Goal: Task Accomplishment & Management: Use online tool/utility

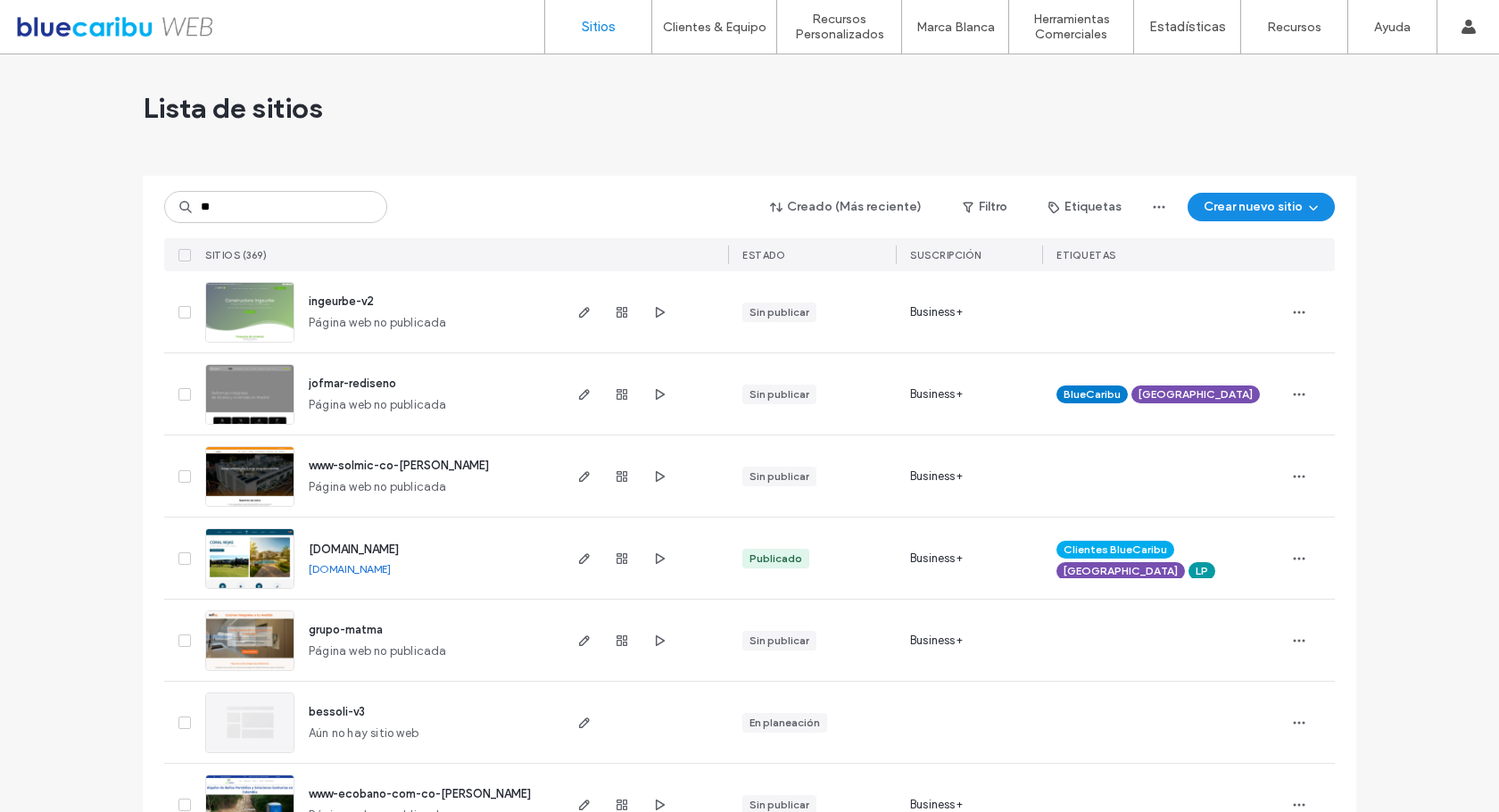
type input "***"
type input "**"
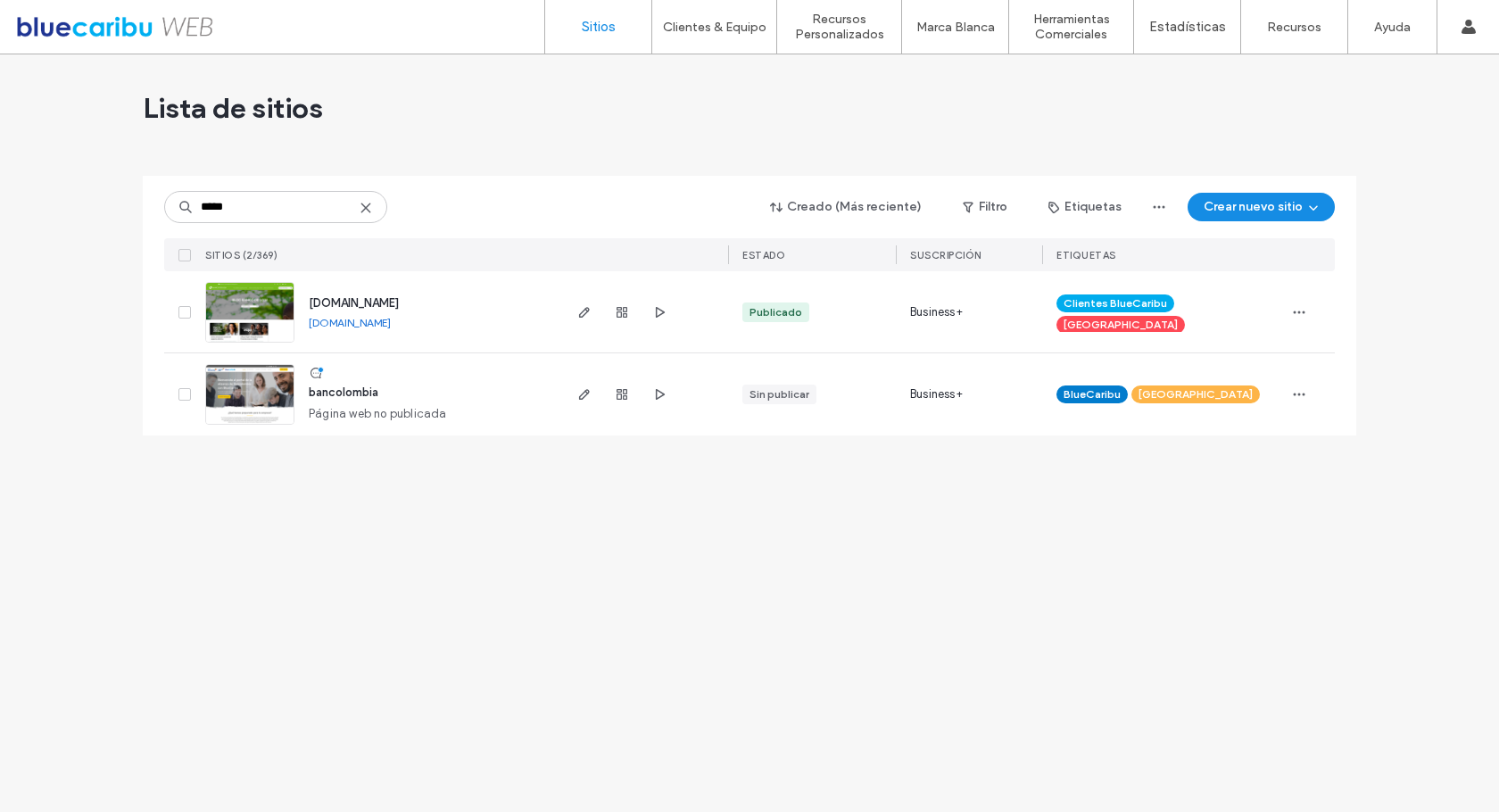
type input "*****"
click at [394, 307] on span "[DOMAIN_NAME]" at bounding box center [353, 303] width 90 height 14
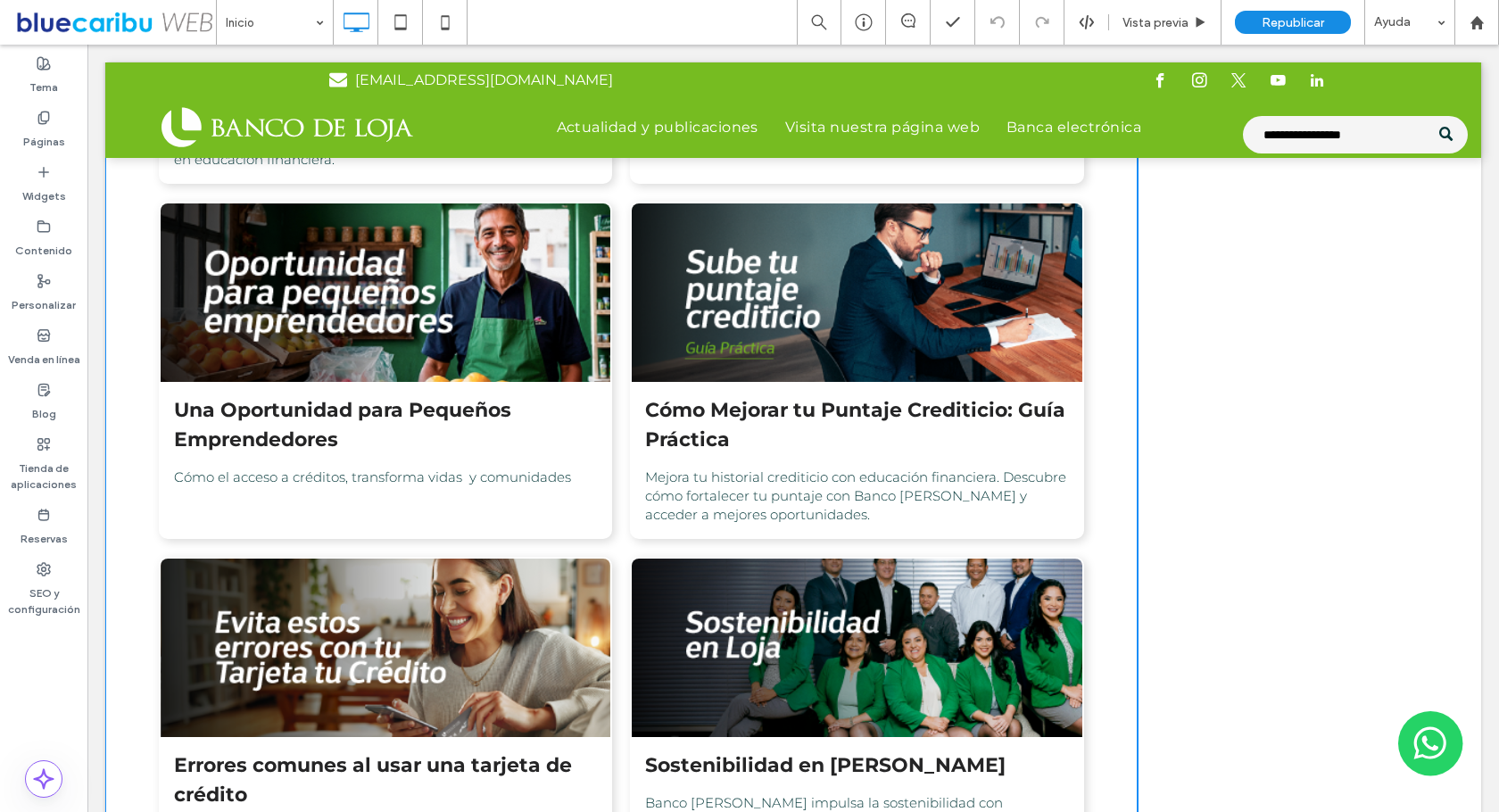
scroll to position [742, 0]
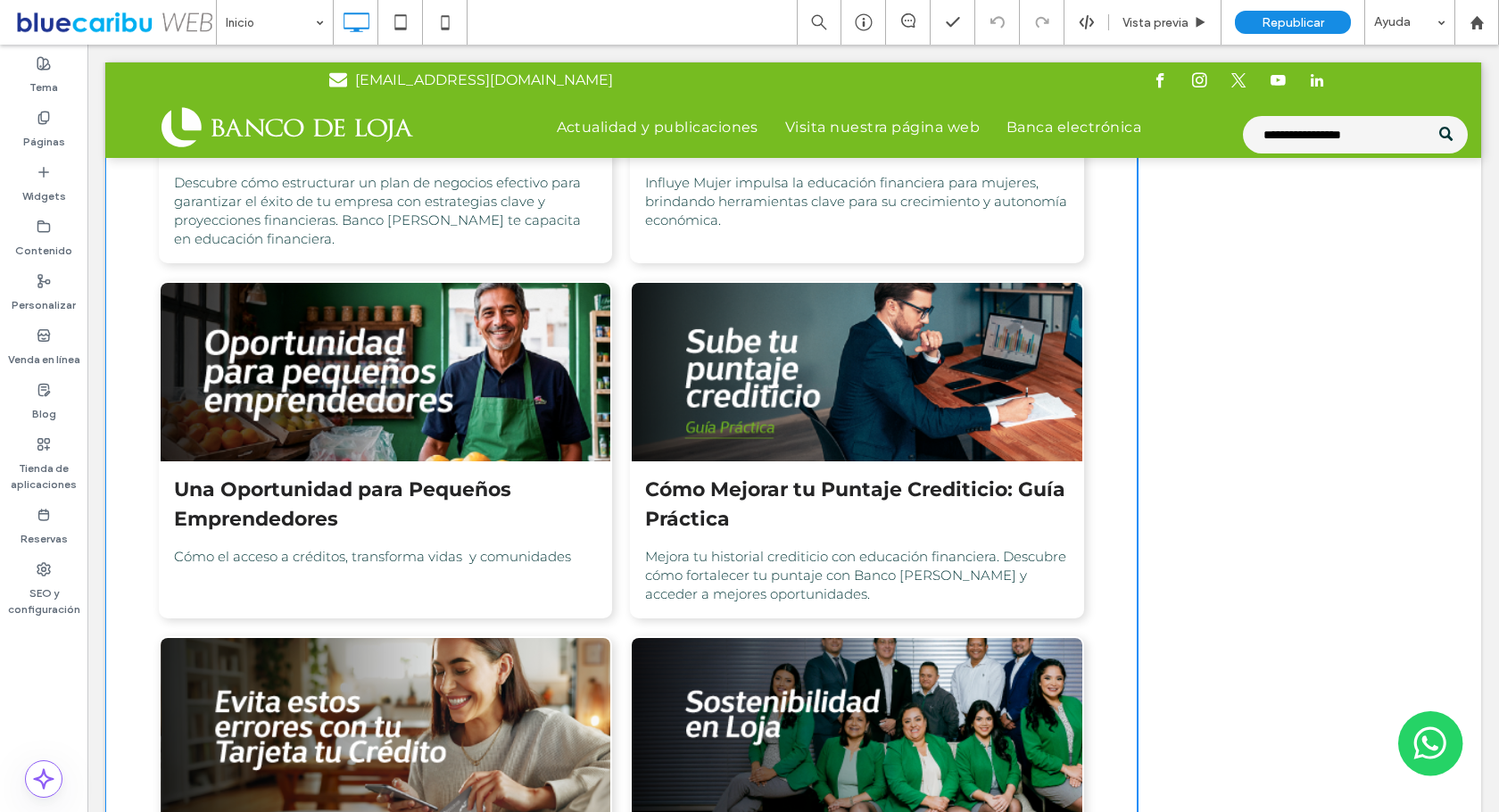
click at [268, 385] on div at bounding box center [386, 372] width 477 height 189
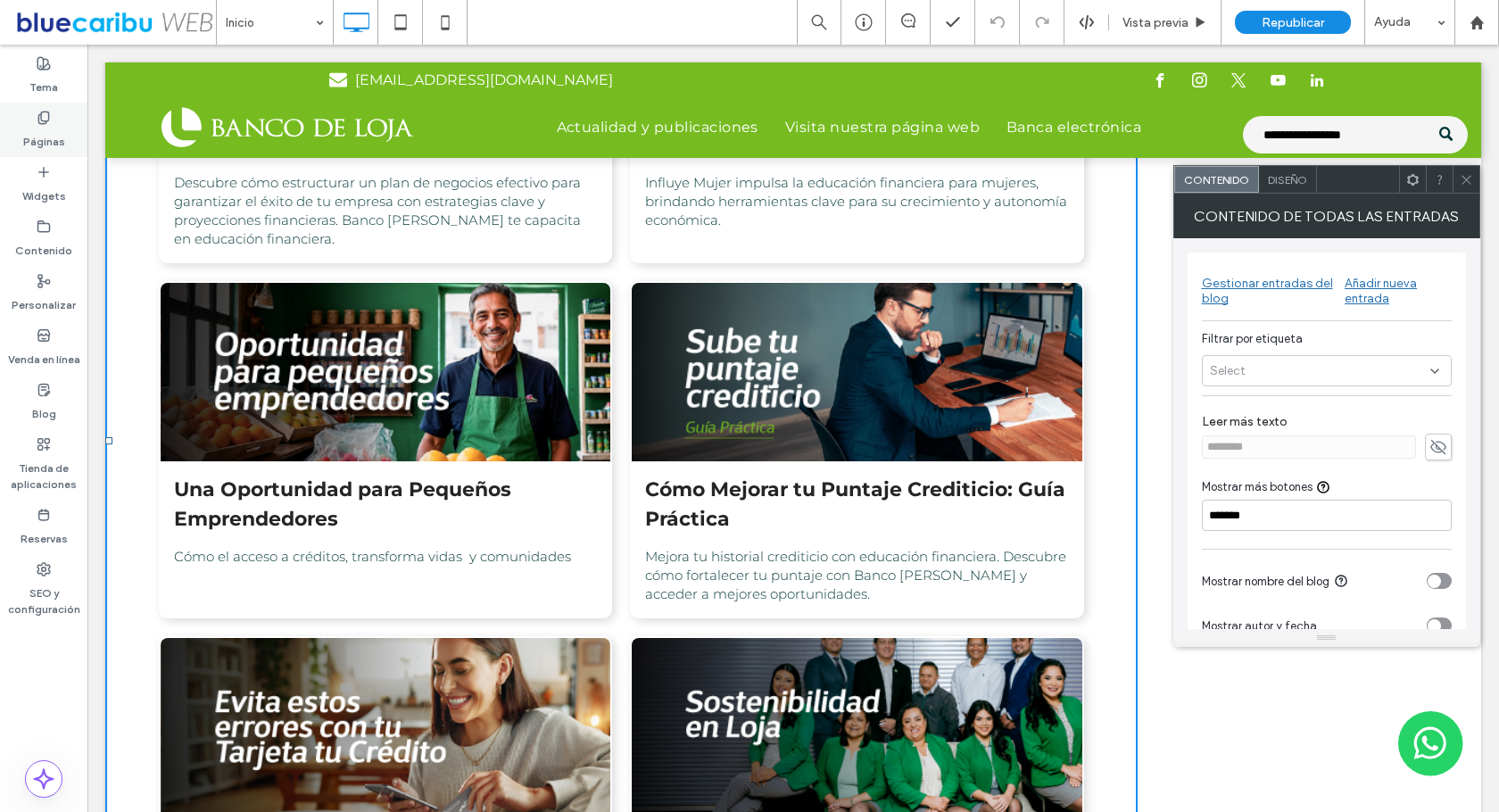
click at [47, 130] on label "Páginas" at bounding box center [43, 138] width 41 height 25
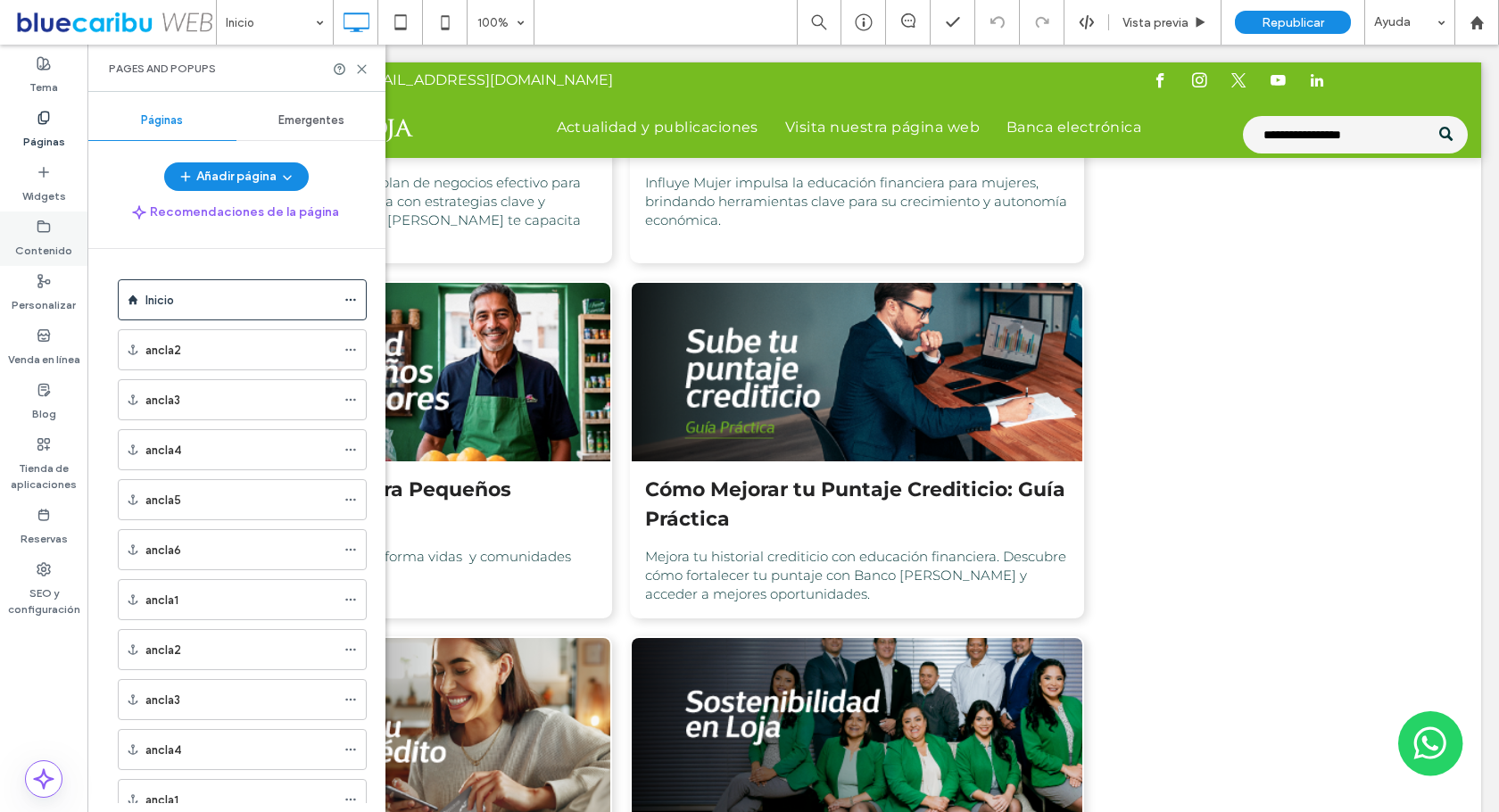
click at [47, 225] on icon at bounding box center [43, 227] width 14 height 14
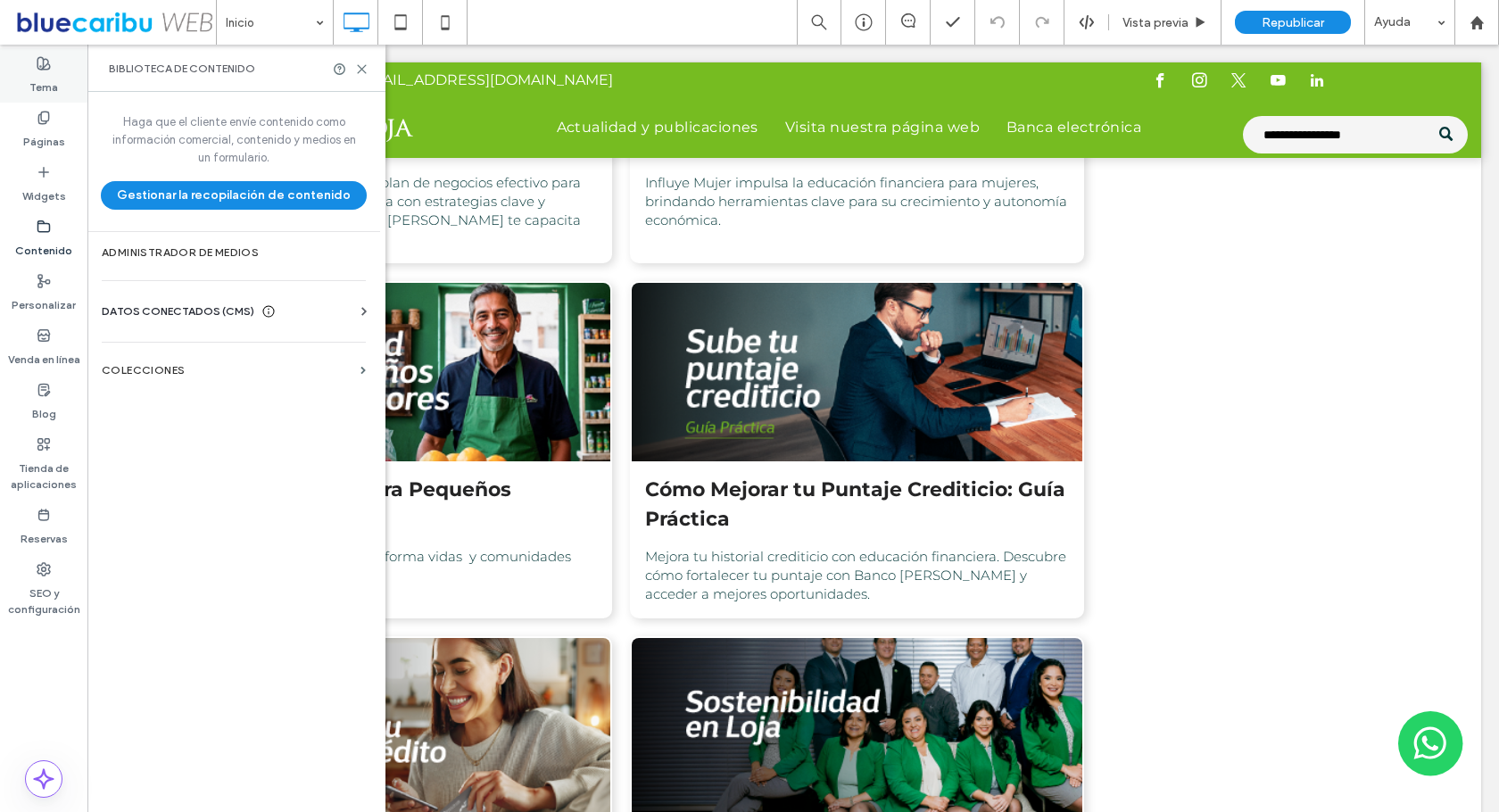
click at [44, 72] on label "Tema" at bounding box center [44, 83] width 29 height 25
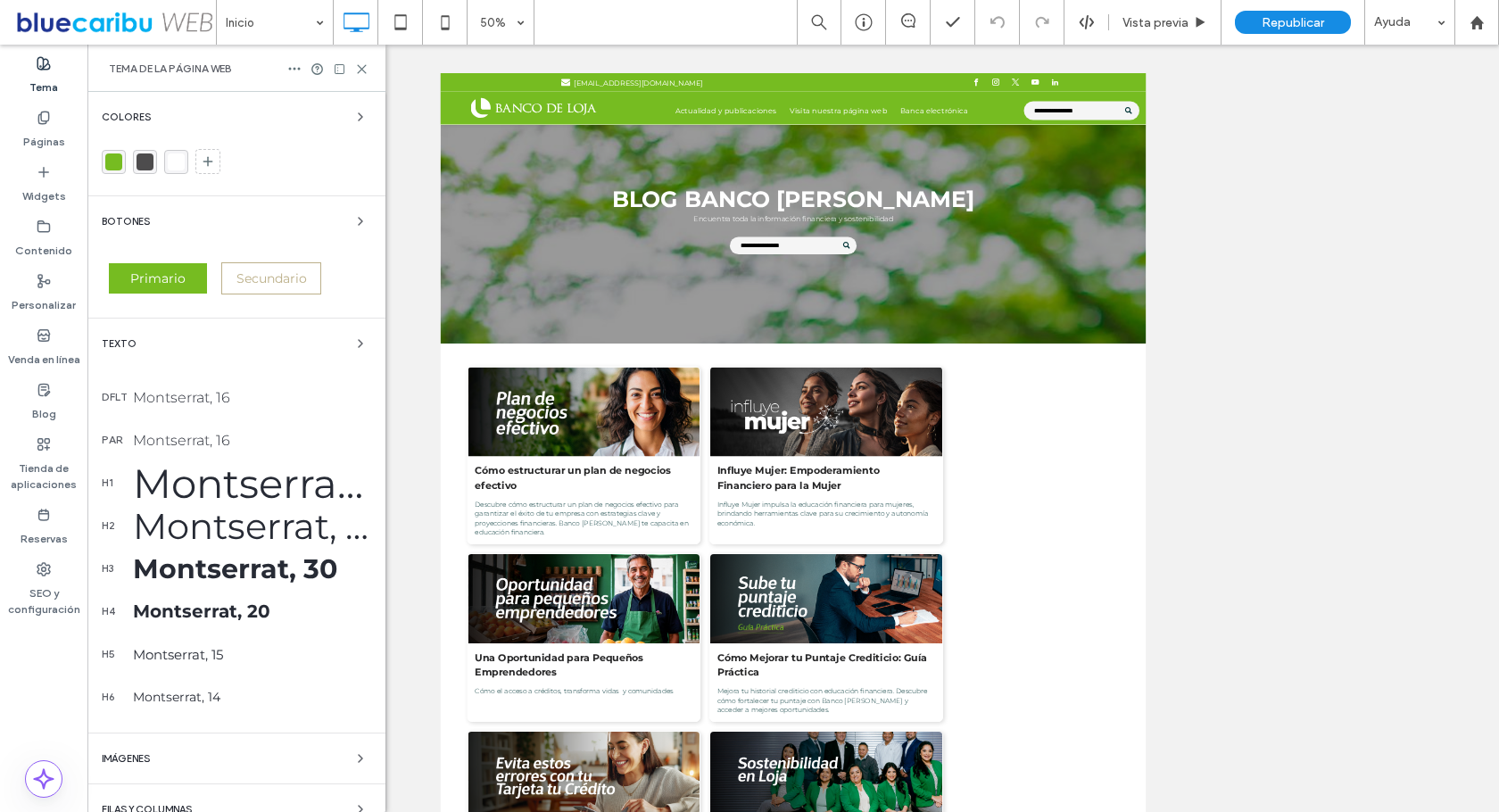
scroll to position [0, 0]
click at [47, 127] on label "Páginas" at bounding box center [43, 138] width 41 height 25
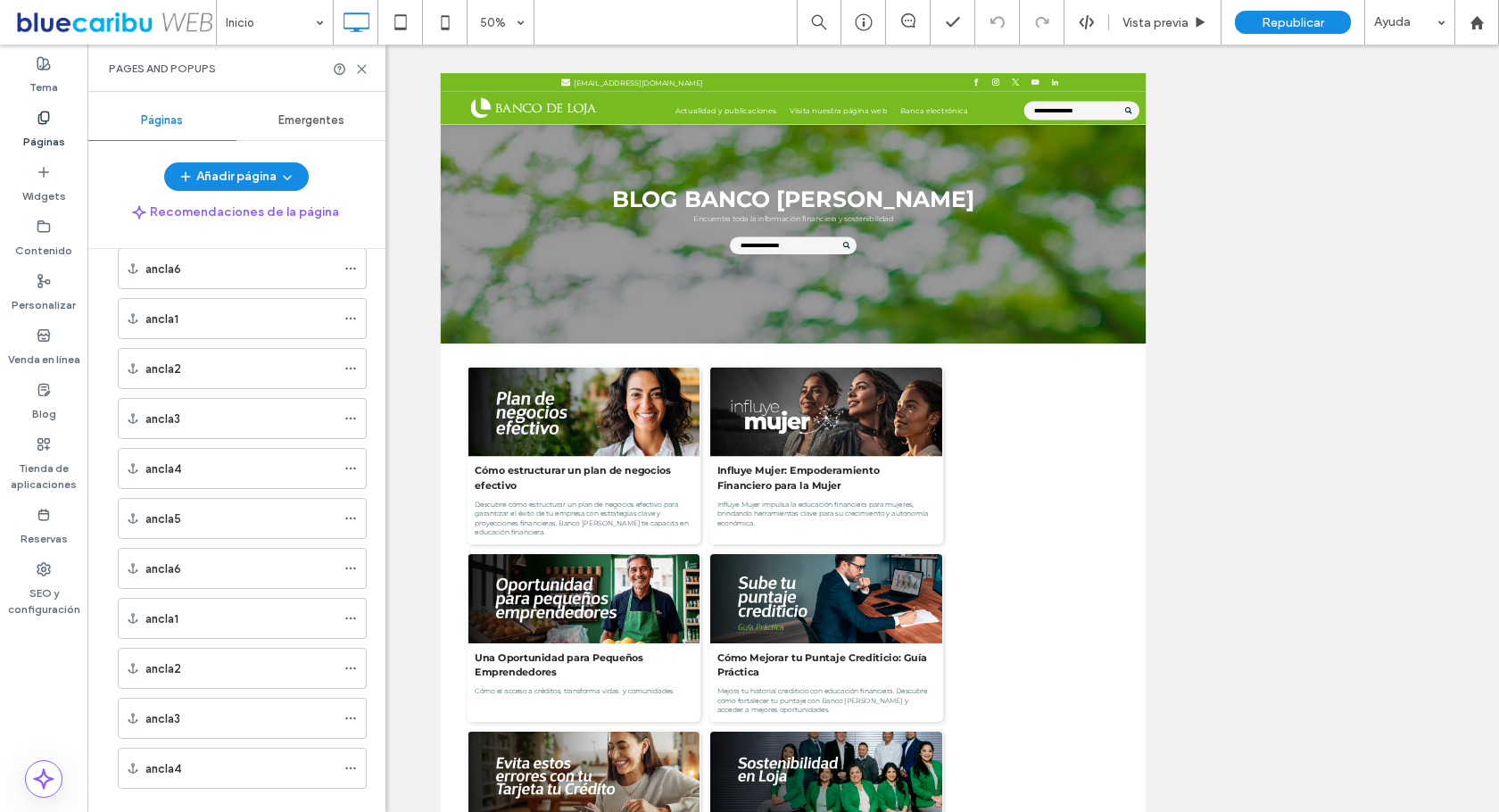
scroll to position [1361, 0]
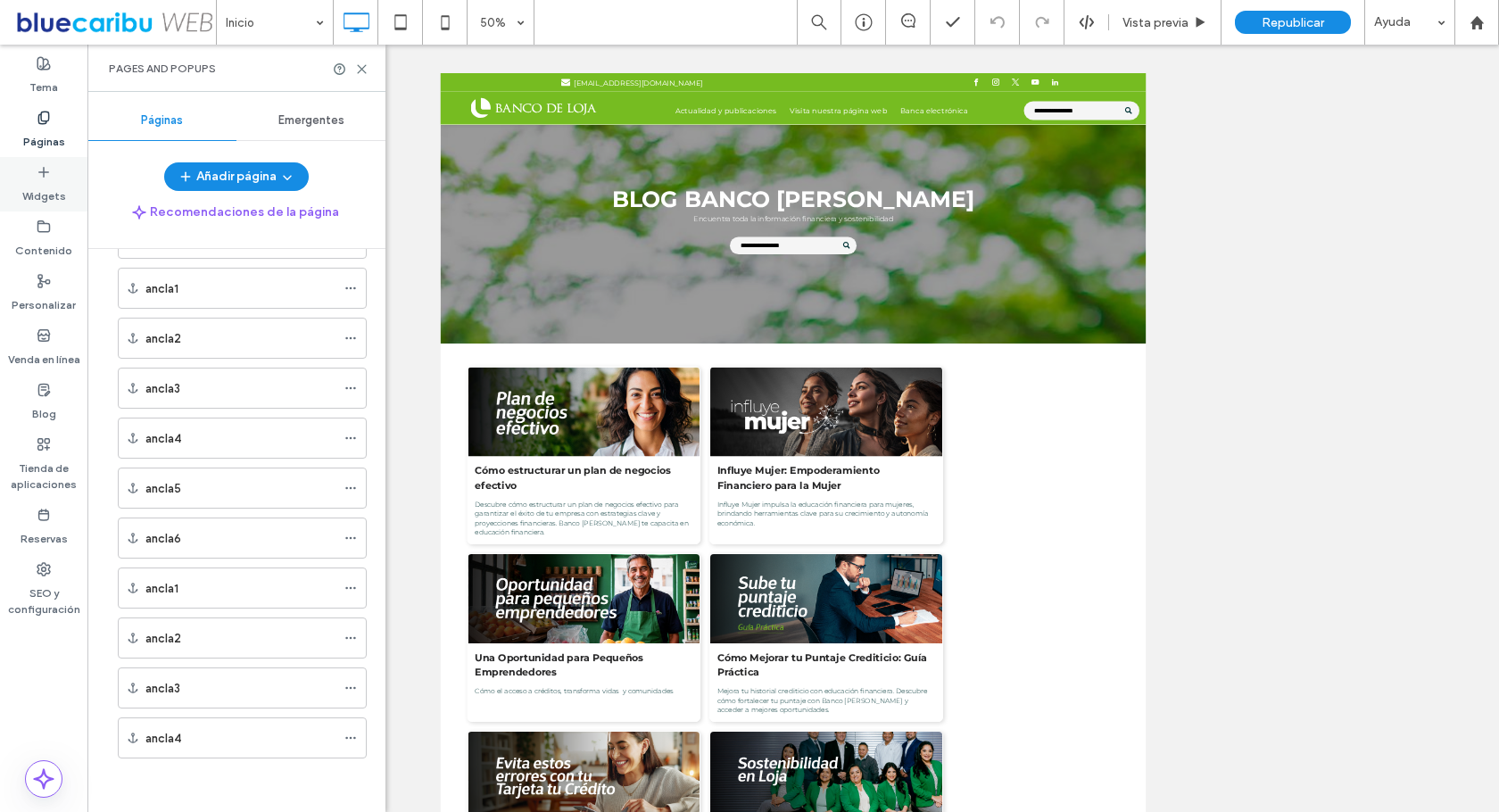
click at [52, 170] on div "Widgets" at bounding box center [43, 184] width 88 height 54
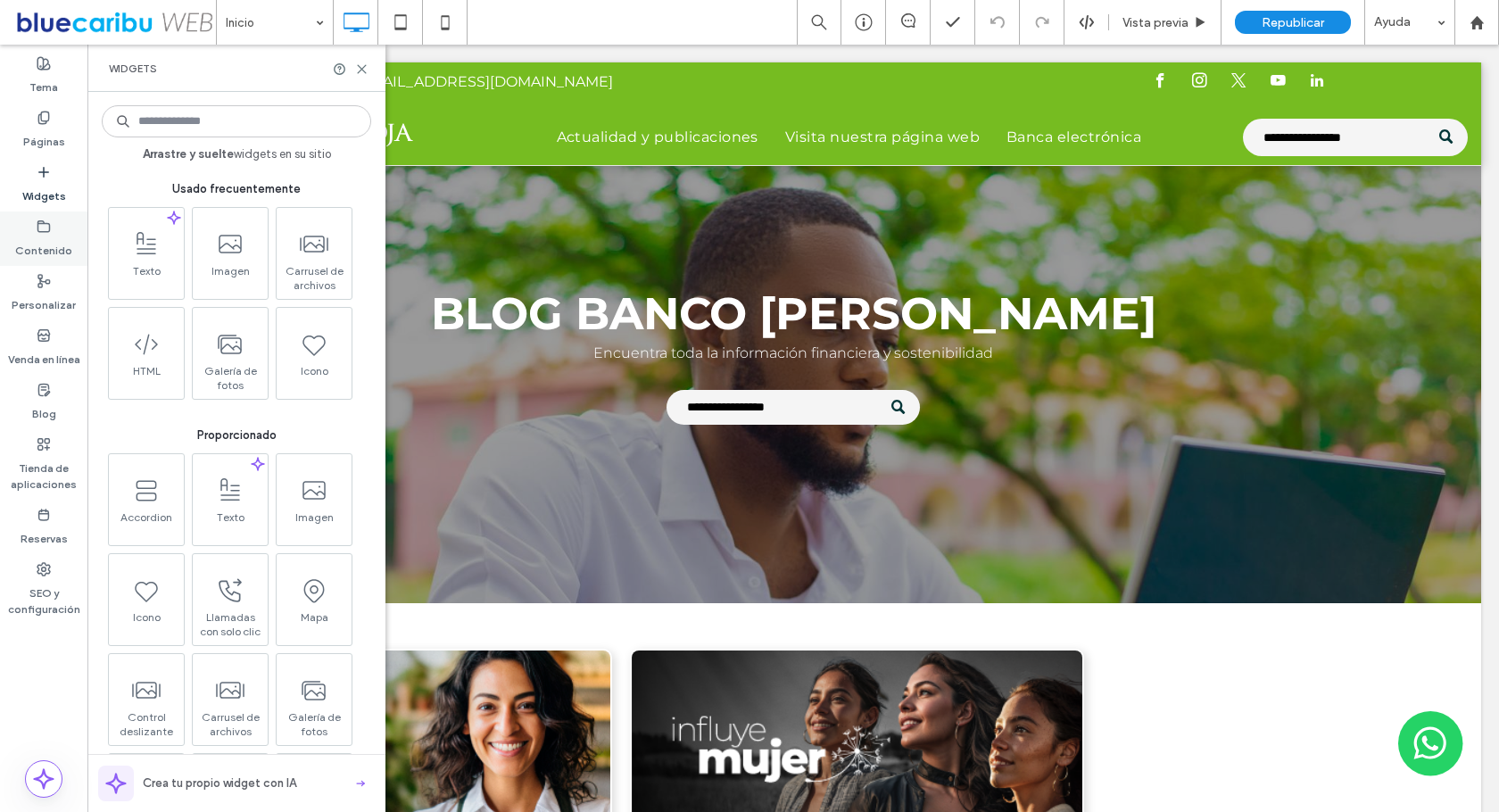
click at [47, 244] on label "Contenido" at bounding box center [43, 246] width 57 height 25
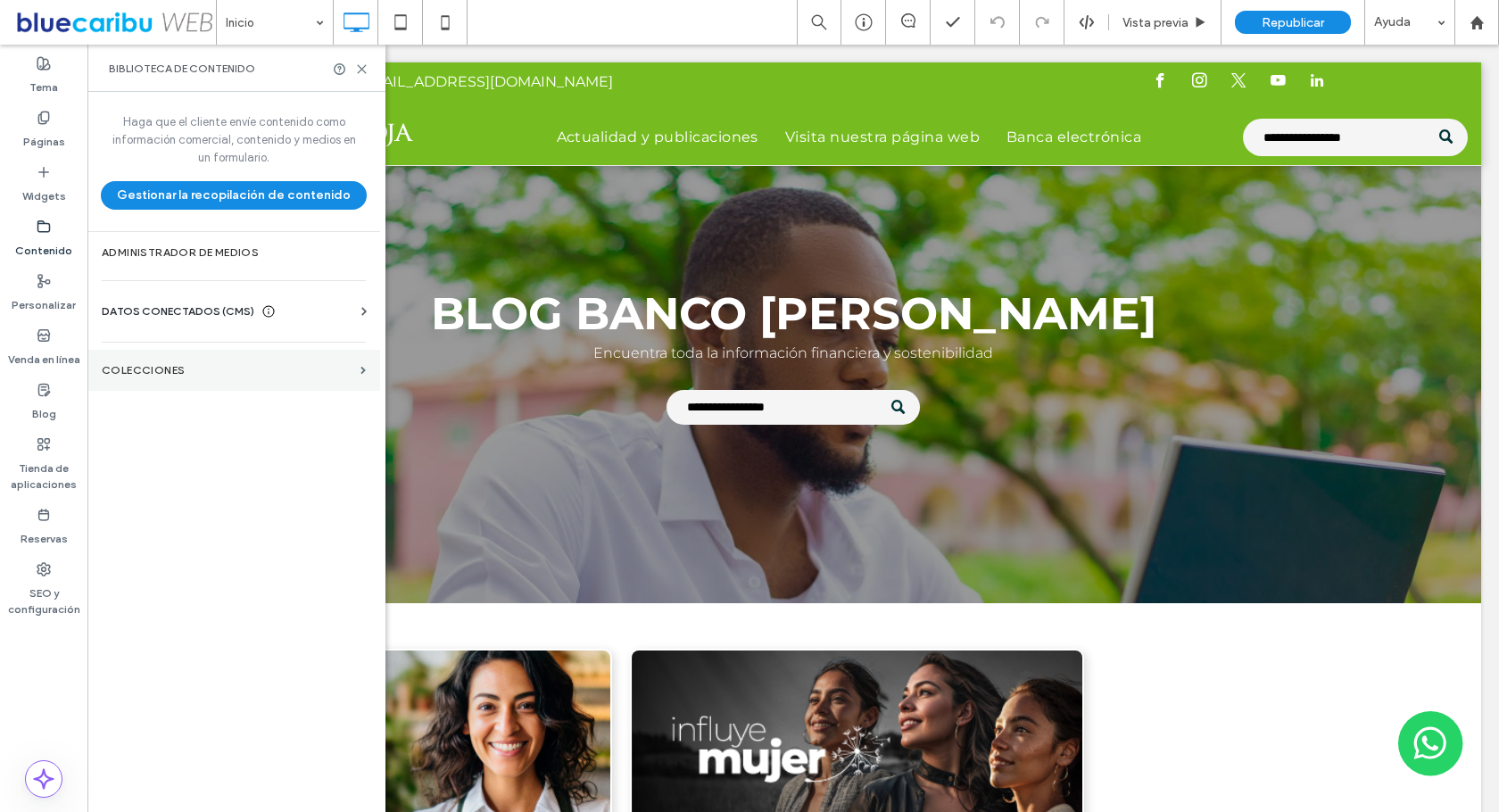
click at [310, 367] on label "COLECCIONES" at bounding box center [227, 369] width 252 height 13
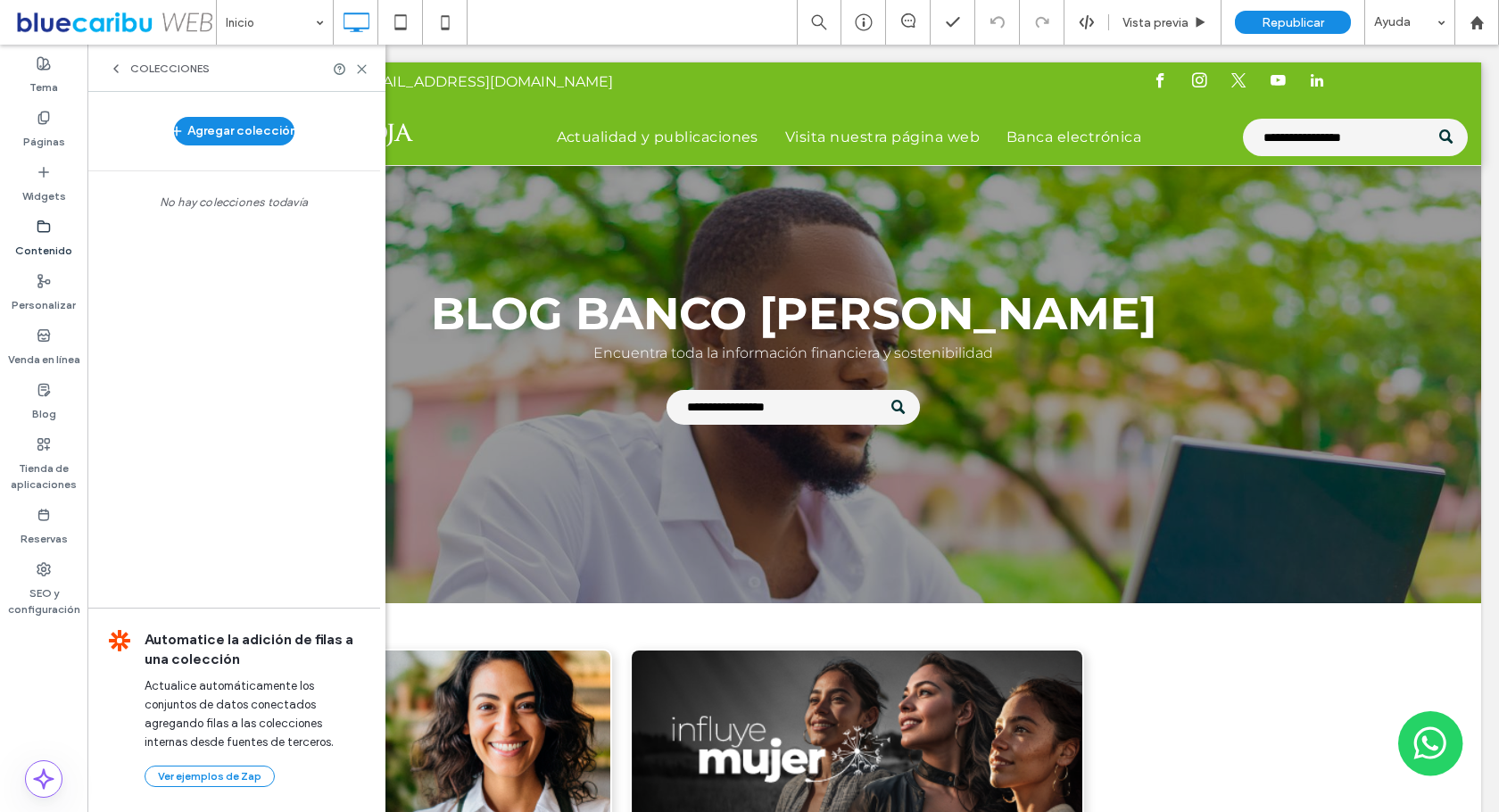
click at [116, 73] on icon at bounding box center [116, 68] width 14 height 14
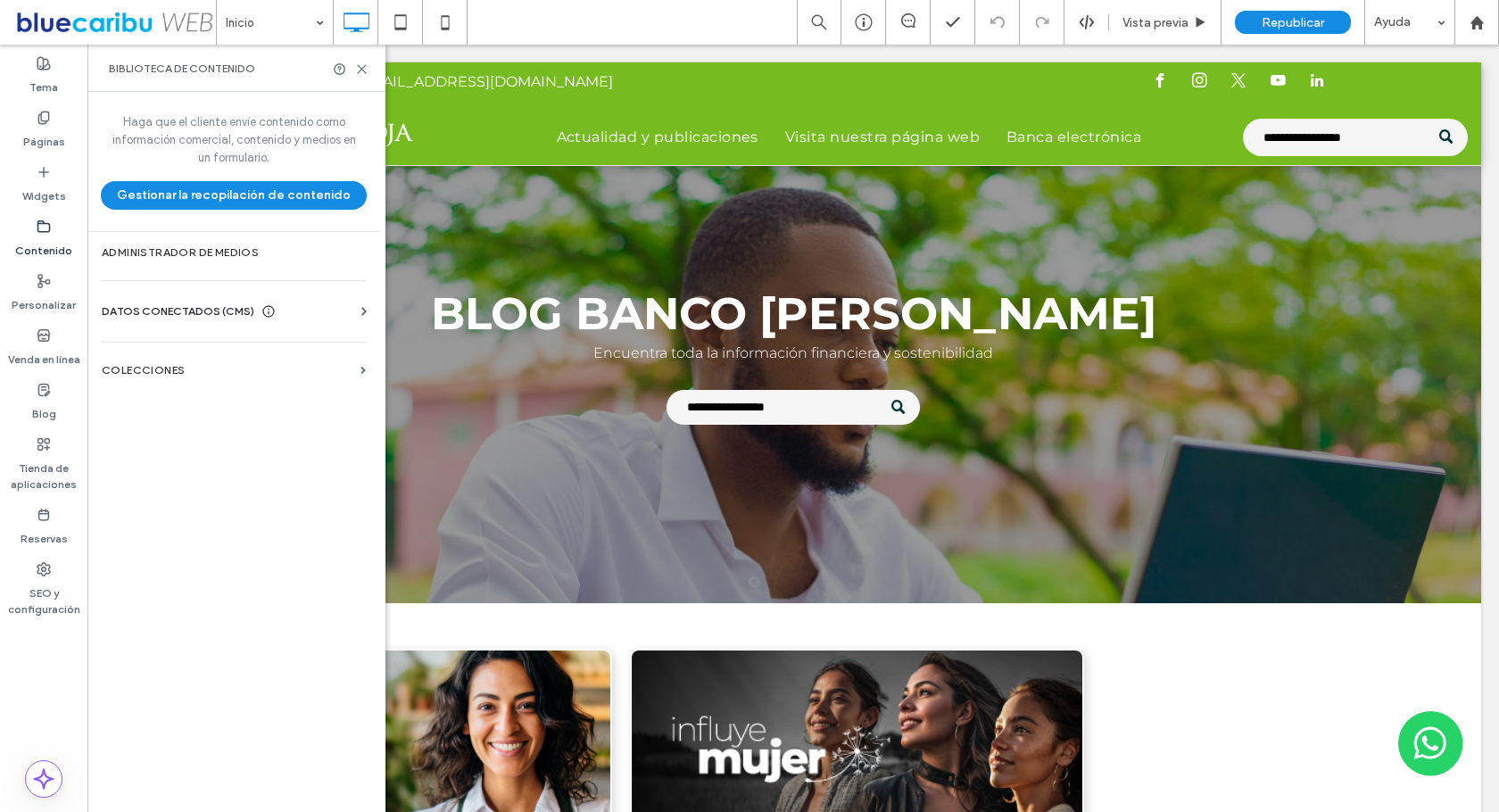
click at [295, 308] on div "DATOS CONECTADOS (CMS)" at bounding box center [236, 311] width 271 height 18
click at [42, 395] on icon at bounding box center [43, 390] width 14 height 14
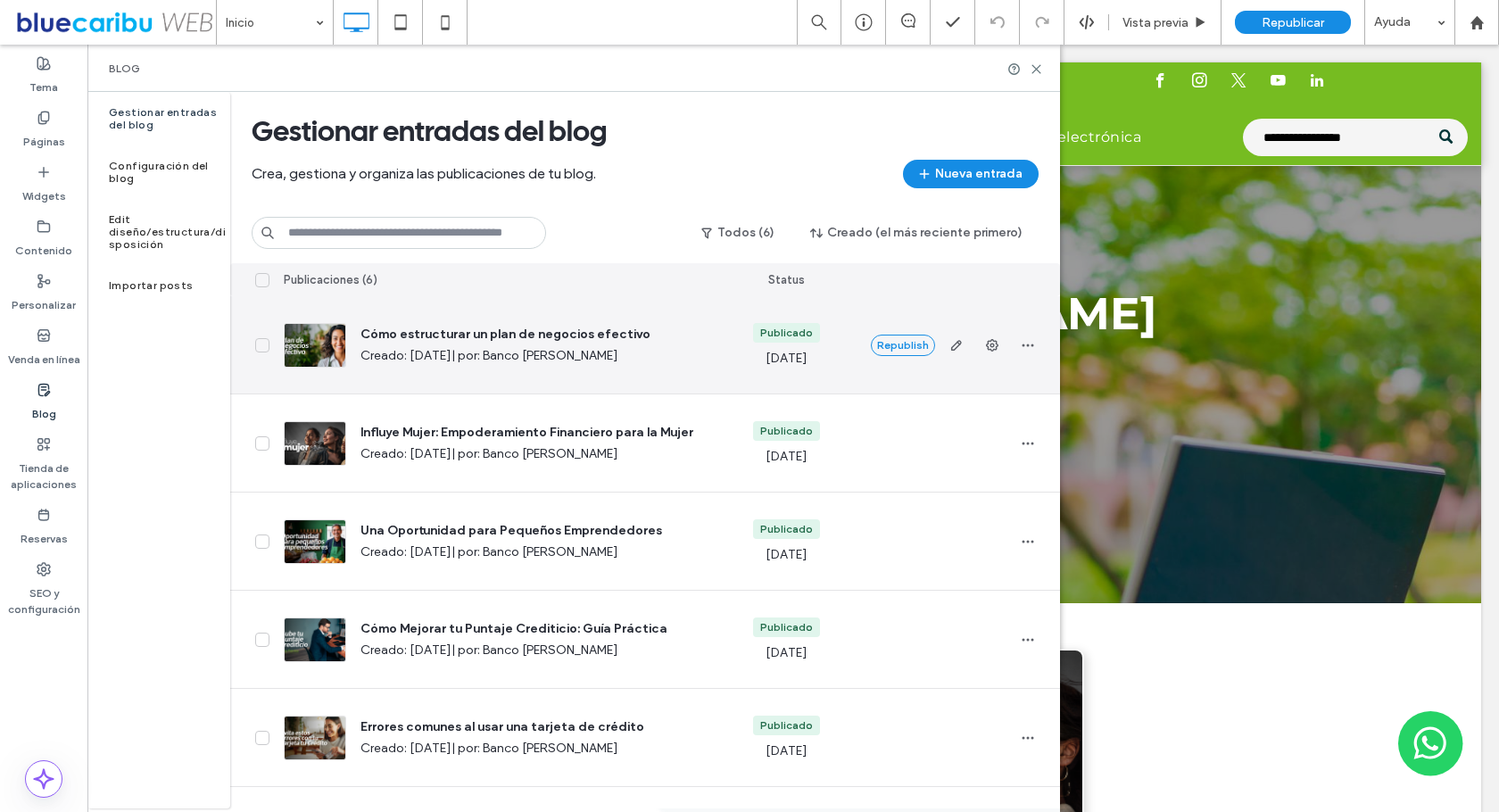
click at [573, 338] on span "Cómo estructurar un plan de negocios efectivo" at bounding box center [533, 335] width 345 height 18
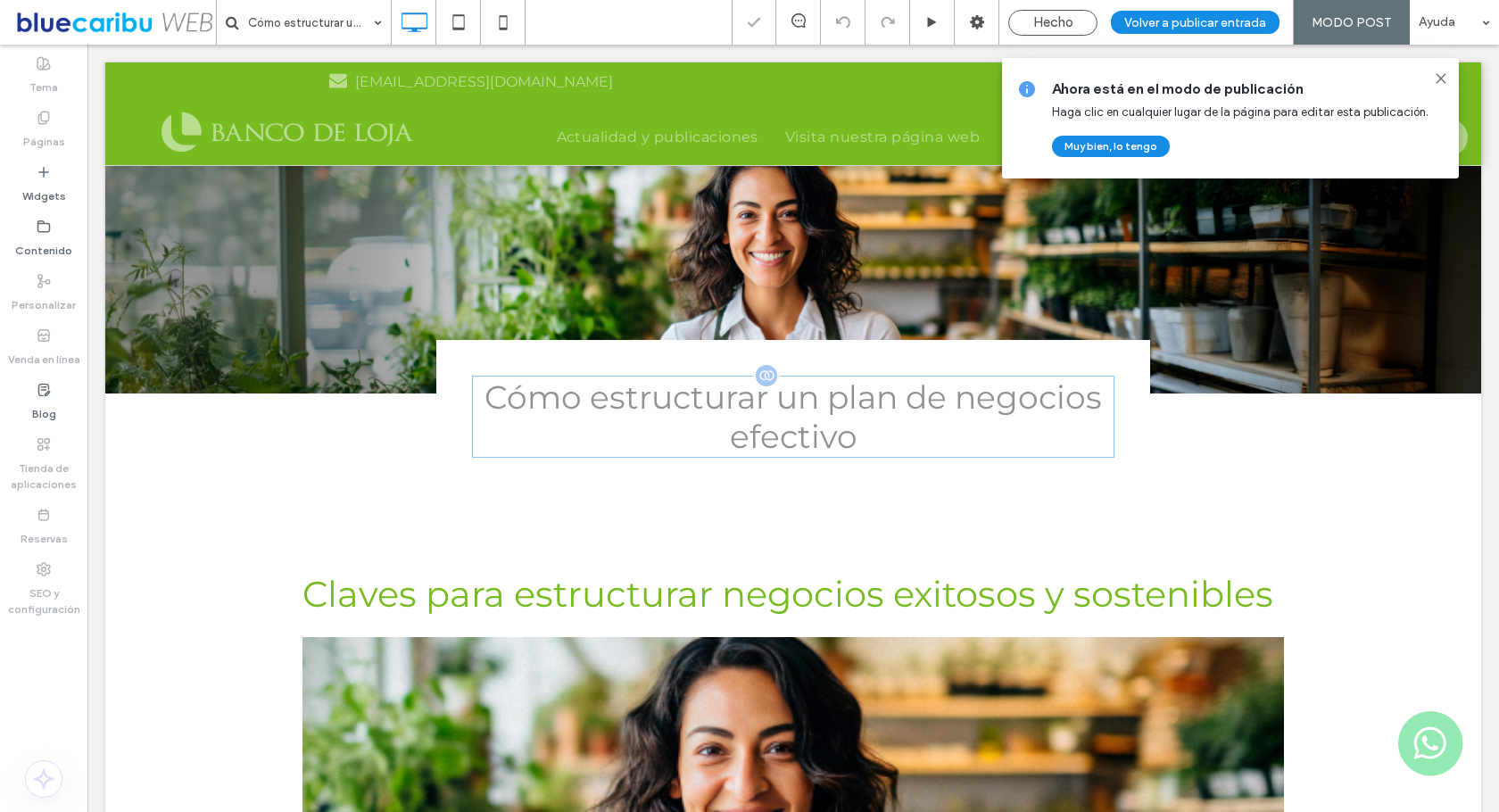
click at [579, 399] on h1 "Cómo estructurar un plan de negocios efectivo" at bounding box center [793, 416] width 642 height 82
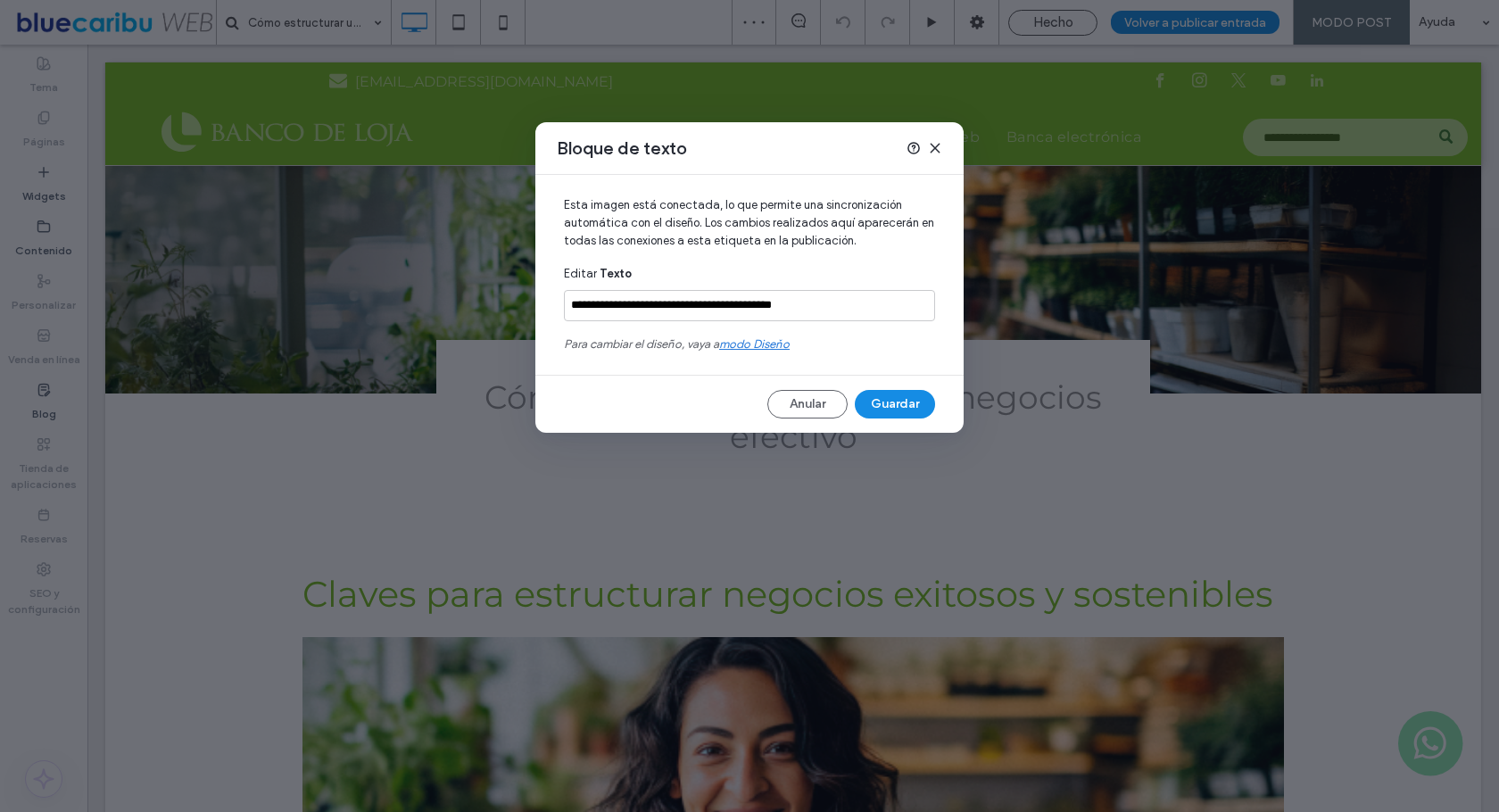
click at [935, 152] on icon at bounding box center [935, 148] width 14 height 14
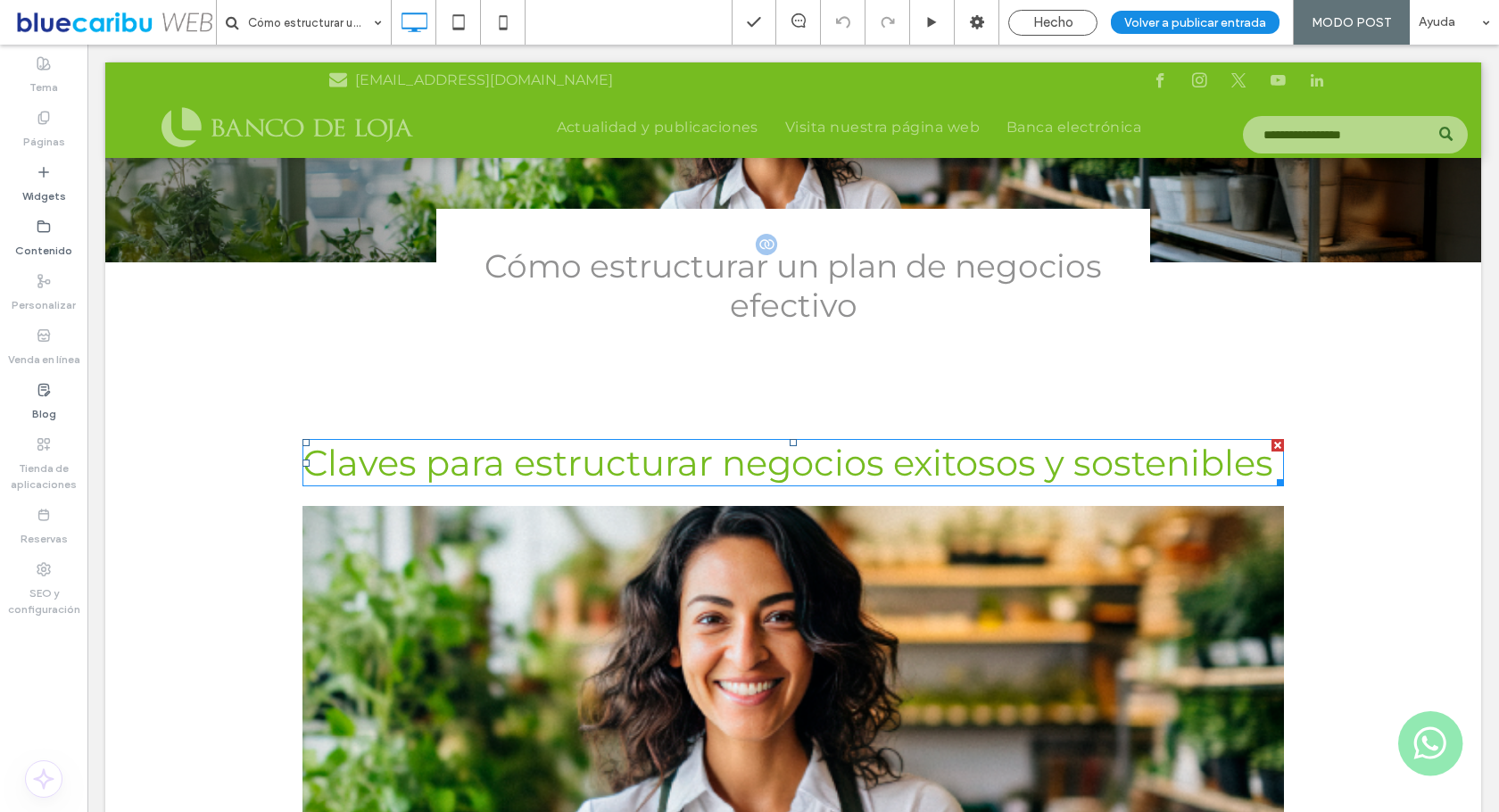
scroll to position [198, 0]
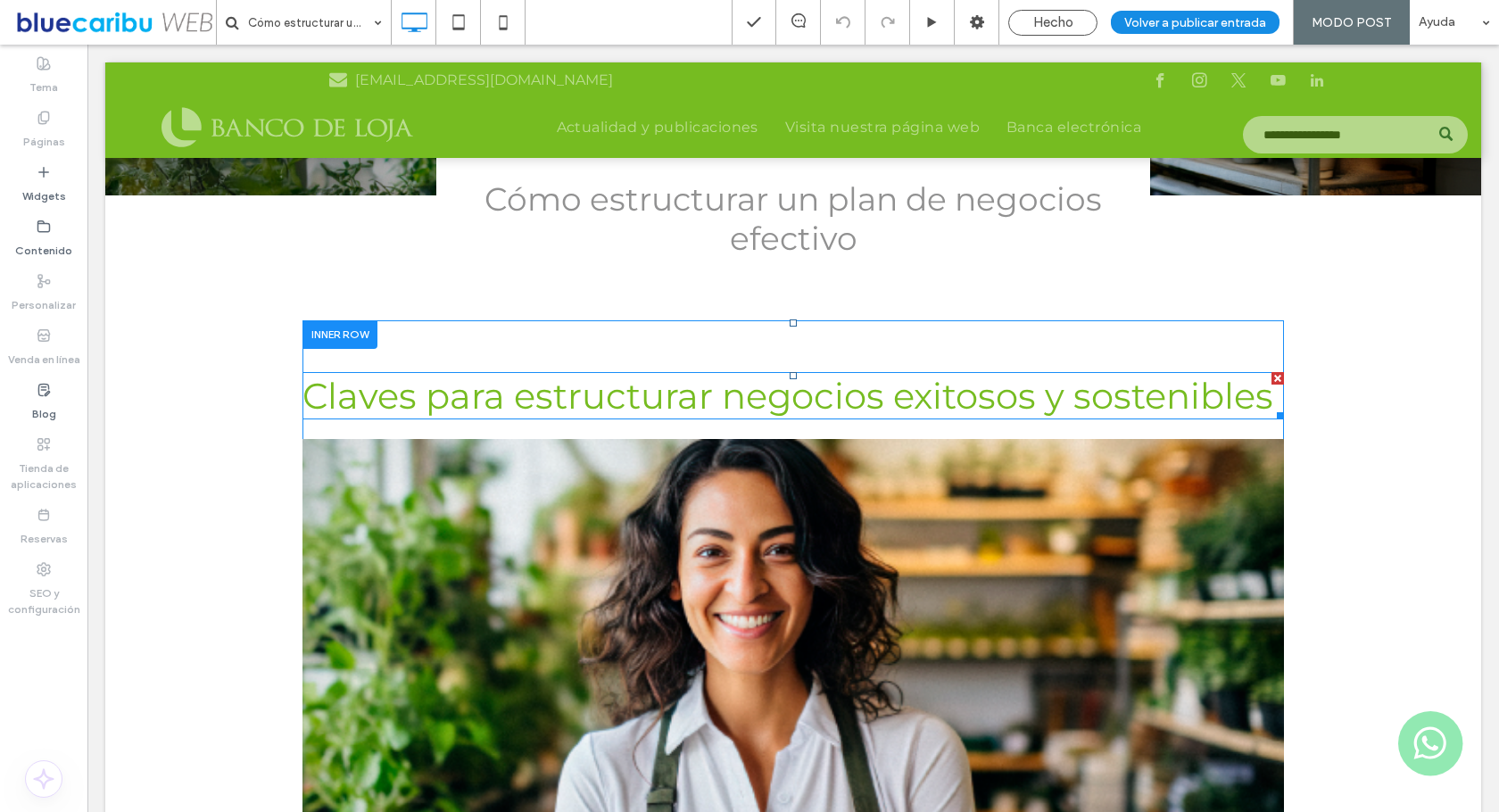
click at [549, 403] on span "Claves para estructurar negocios exitosos y sostenibles" at bounding box center [788, 395] width 970 height 43
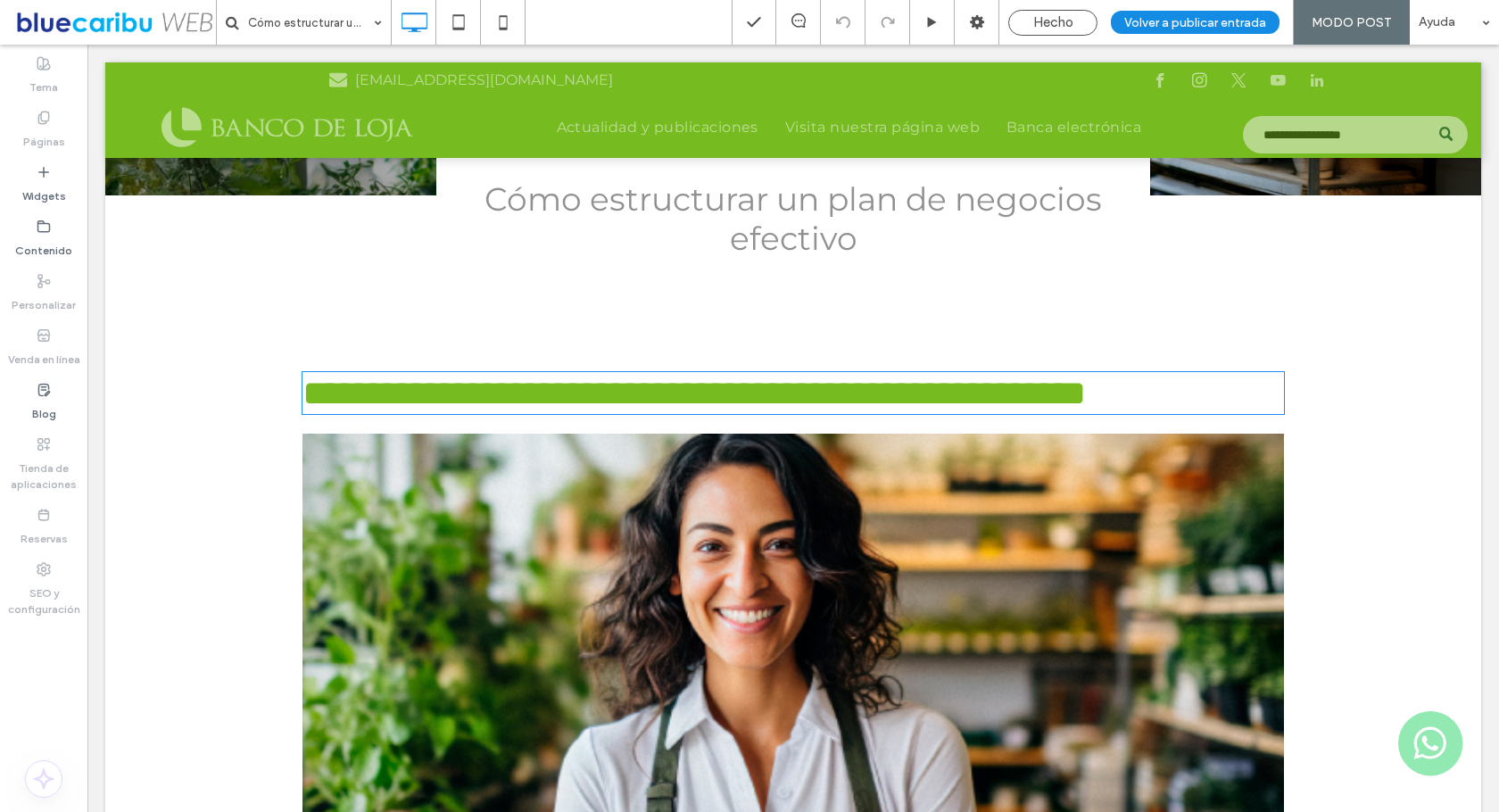
type input "**********"
type input "**"
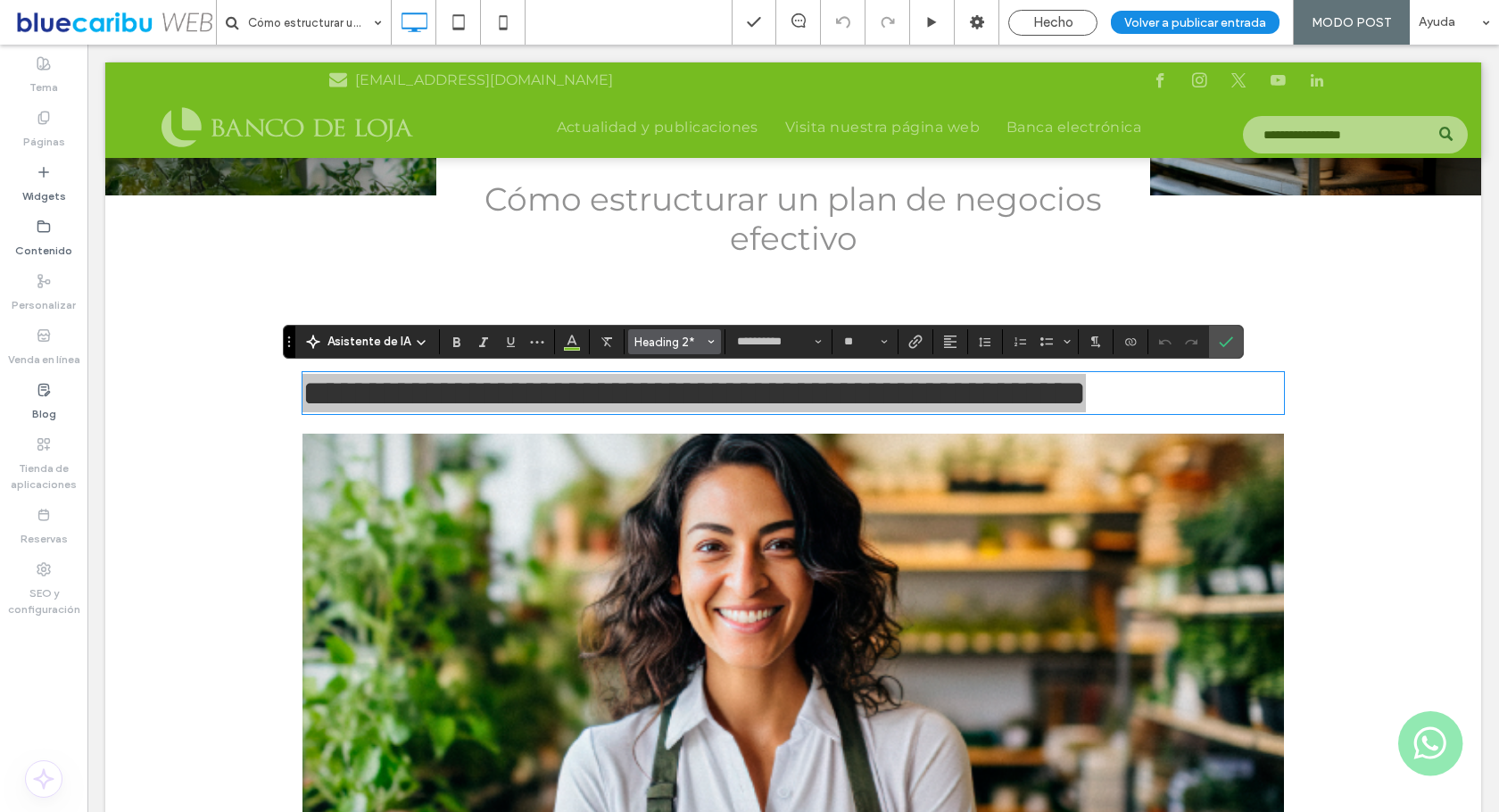
click at [690, 341] on span "Heading 2*" at bounding box center [669, 342] width 69 height 14
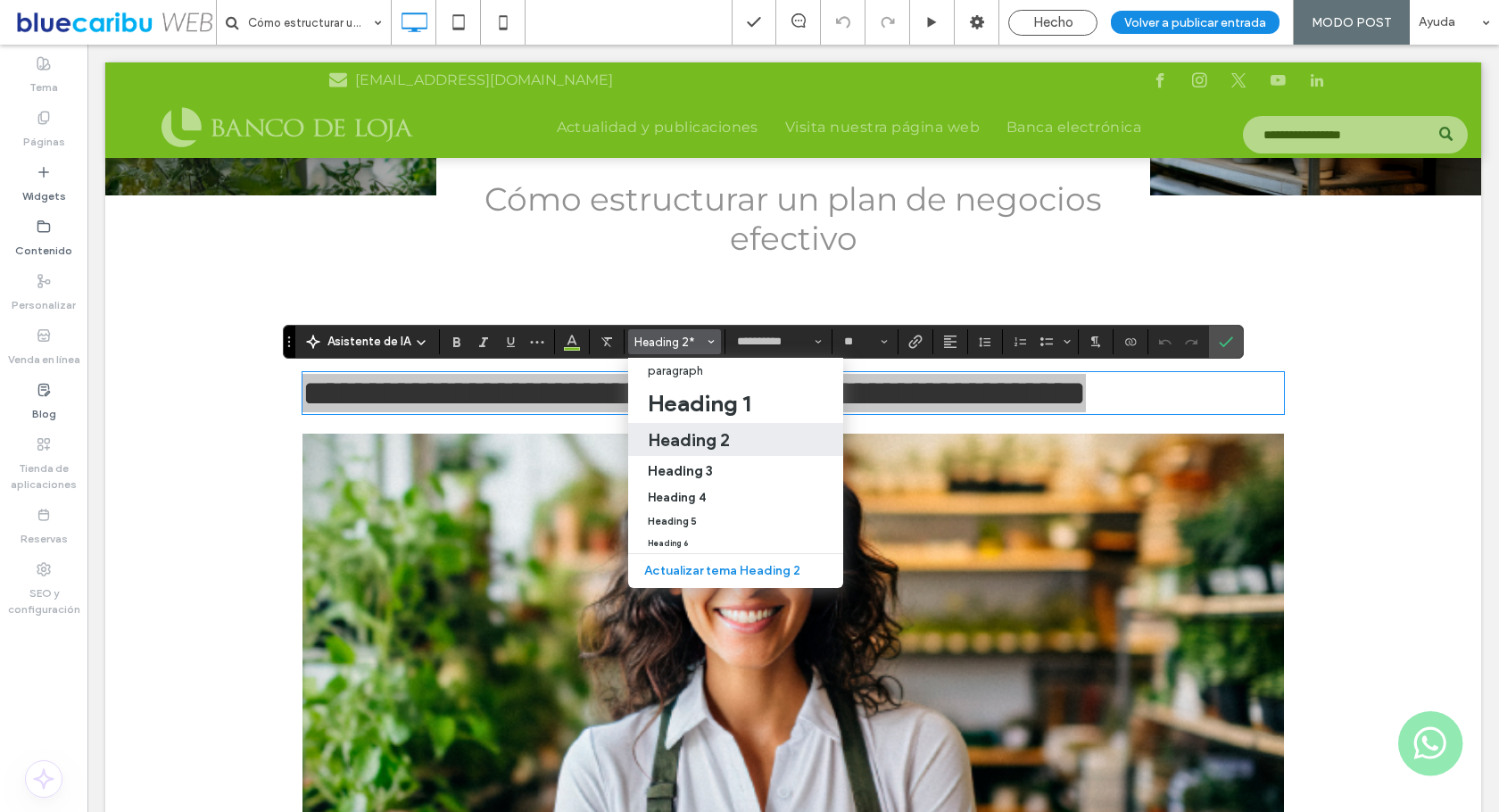
click at [690, 341] on span "Heading 2*" at bounding box center [669, 342] width 69 height 14
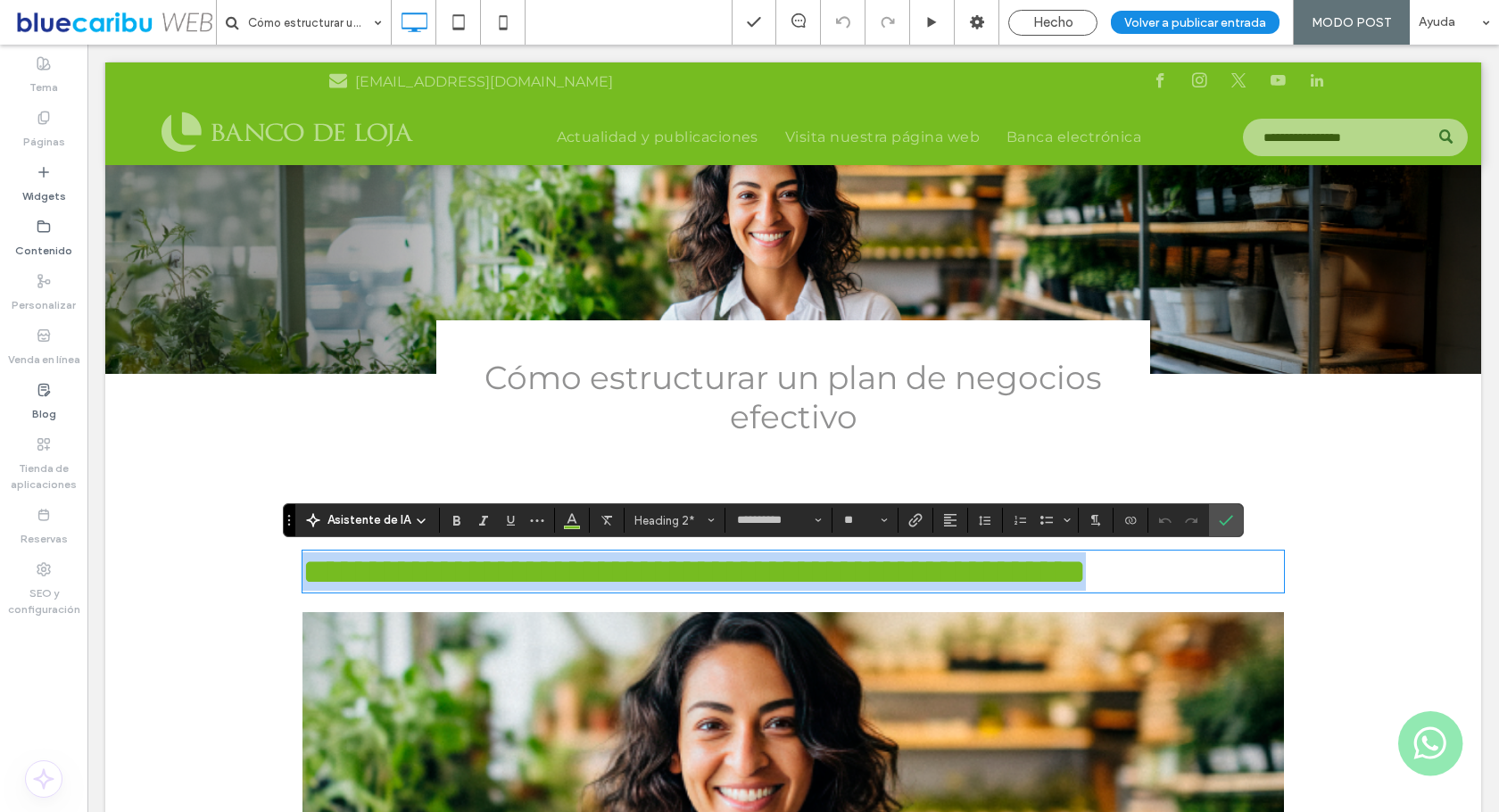
scroll to position [0, 0]
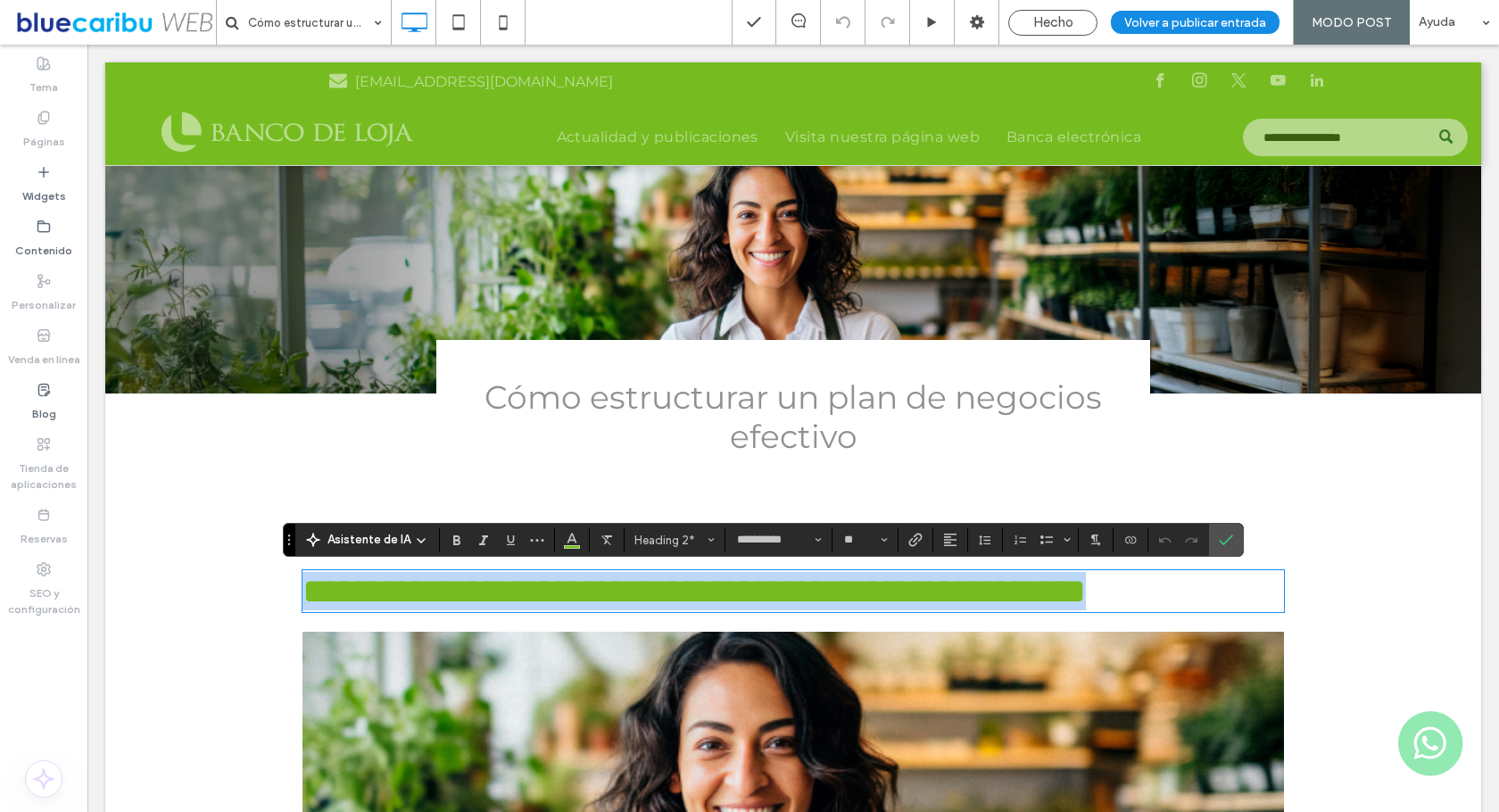
click at [973, 365] on div "Cómo estructurar un plan de negocios efectivo Click To Paste" at bounding box center [793, 411] width 714 height 143
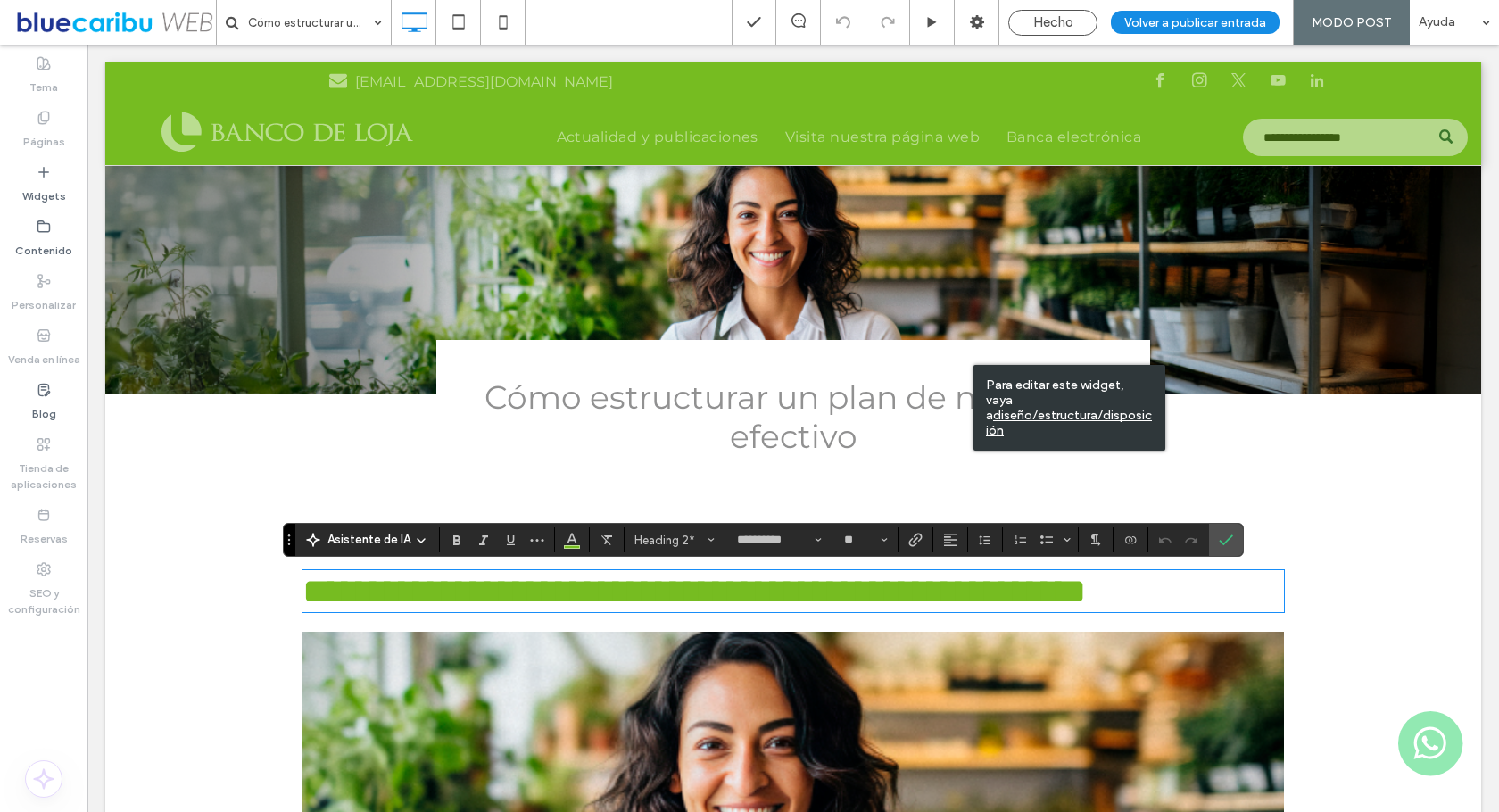
click at [928, 365] on div "Cómo estructurar un plan de negocios efectivo Click To Paste" at bounding box center [793, 411] width 714 height 143
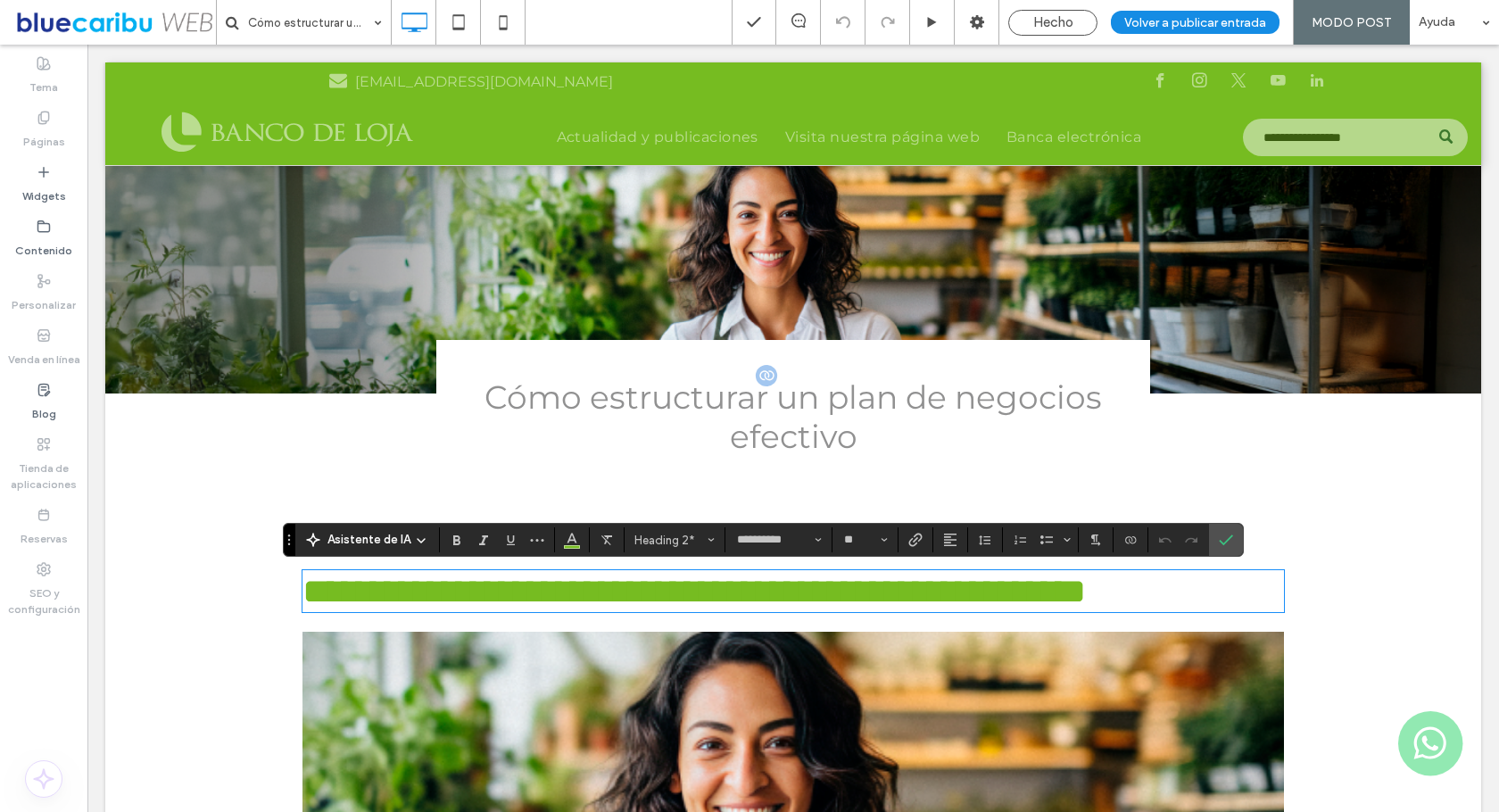
click at [911, 430] on h1 "Cómo estructurar un plan de negocios efectivo" at bounding box center [793, 416] width 642 height 82
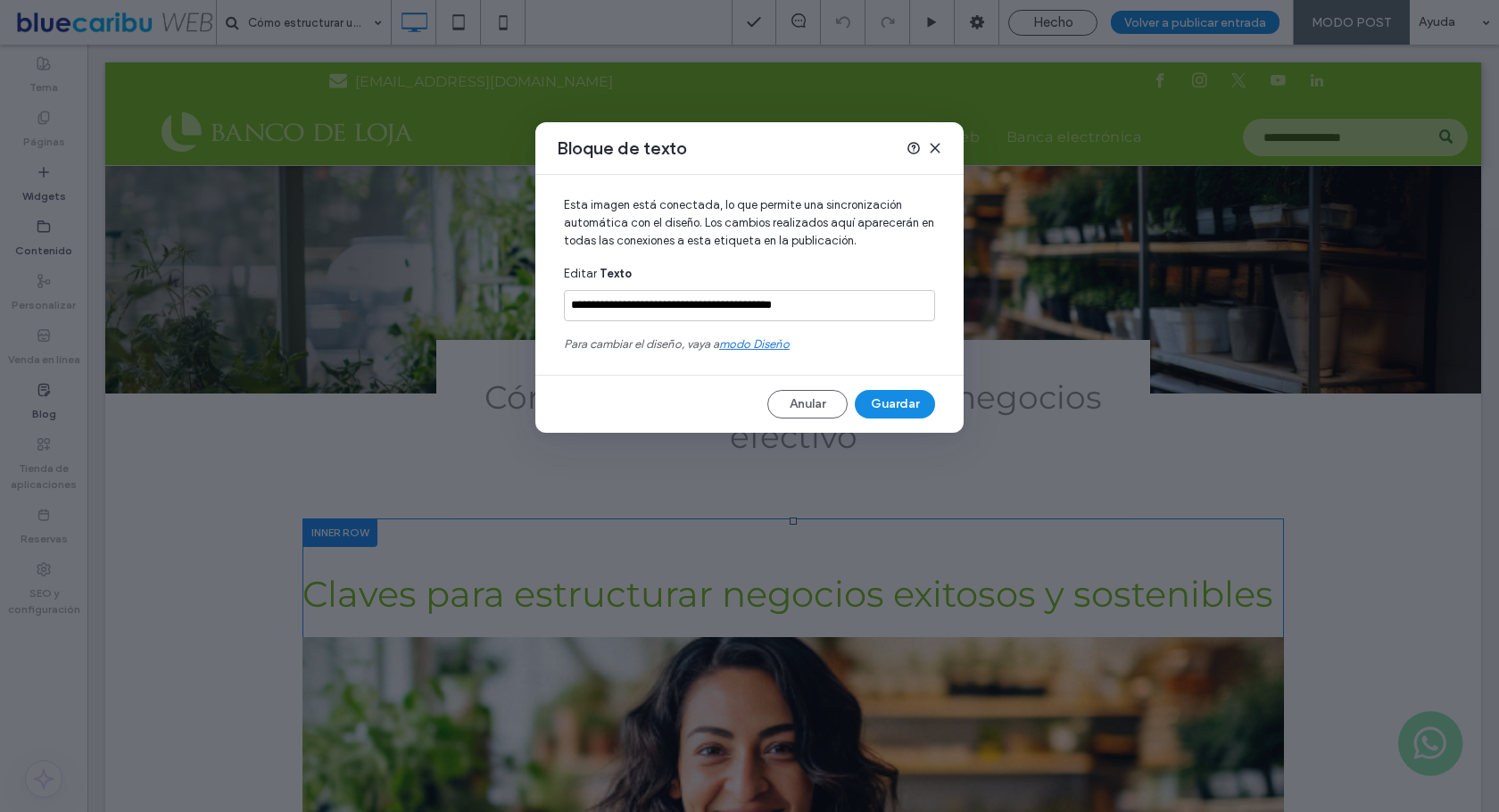
click at [936, 142] on icon at bounding box center [935, 148] width 14 height 14
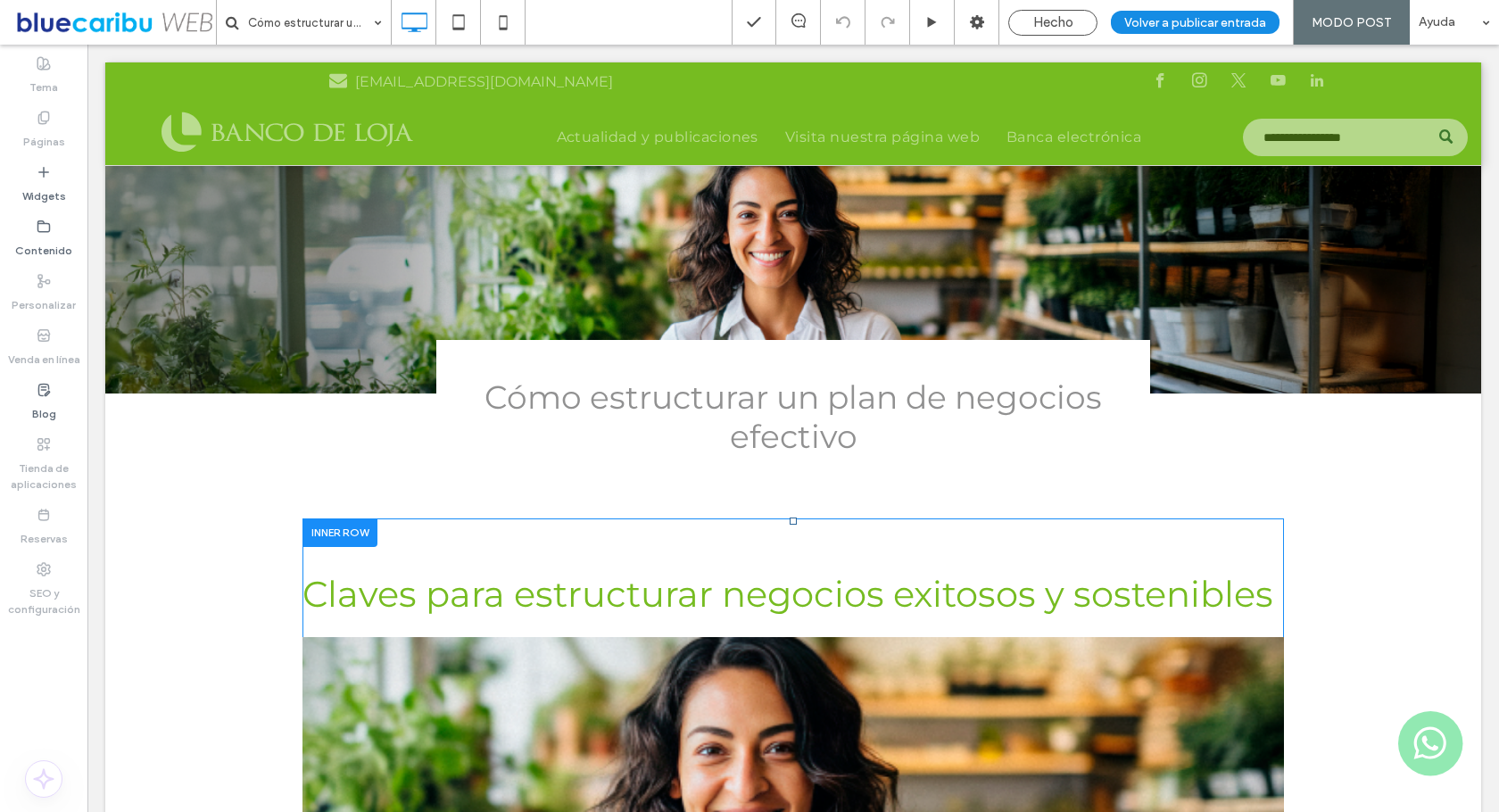
click at [42, 125] on label "Páginas" at bounding box center [43, 138] width 41 height 25
click at [1070, 30] on div "Hecho" at bounding box center [1052, 22] width 90 height 26
click at [1065, 13] on div "Hecho" at bounding box center [1052, 22] width 90 height 26
click at [1062, 18] on span "Hecho" at bounding box center [1053, 22] width 41 height 16
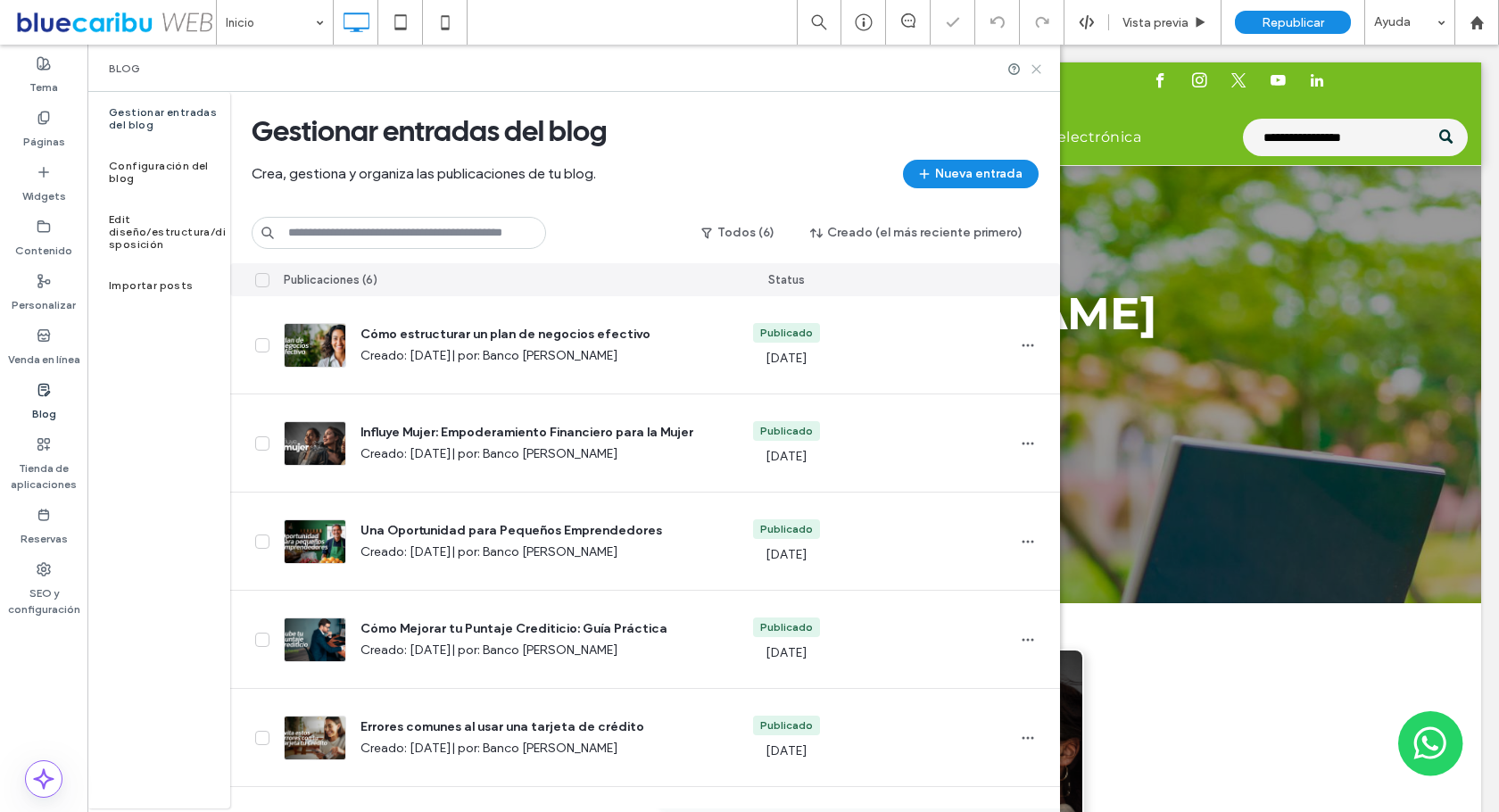
click at [1037, 69] on use at bounding box center [1036, 69] width 8 height 8
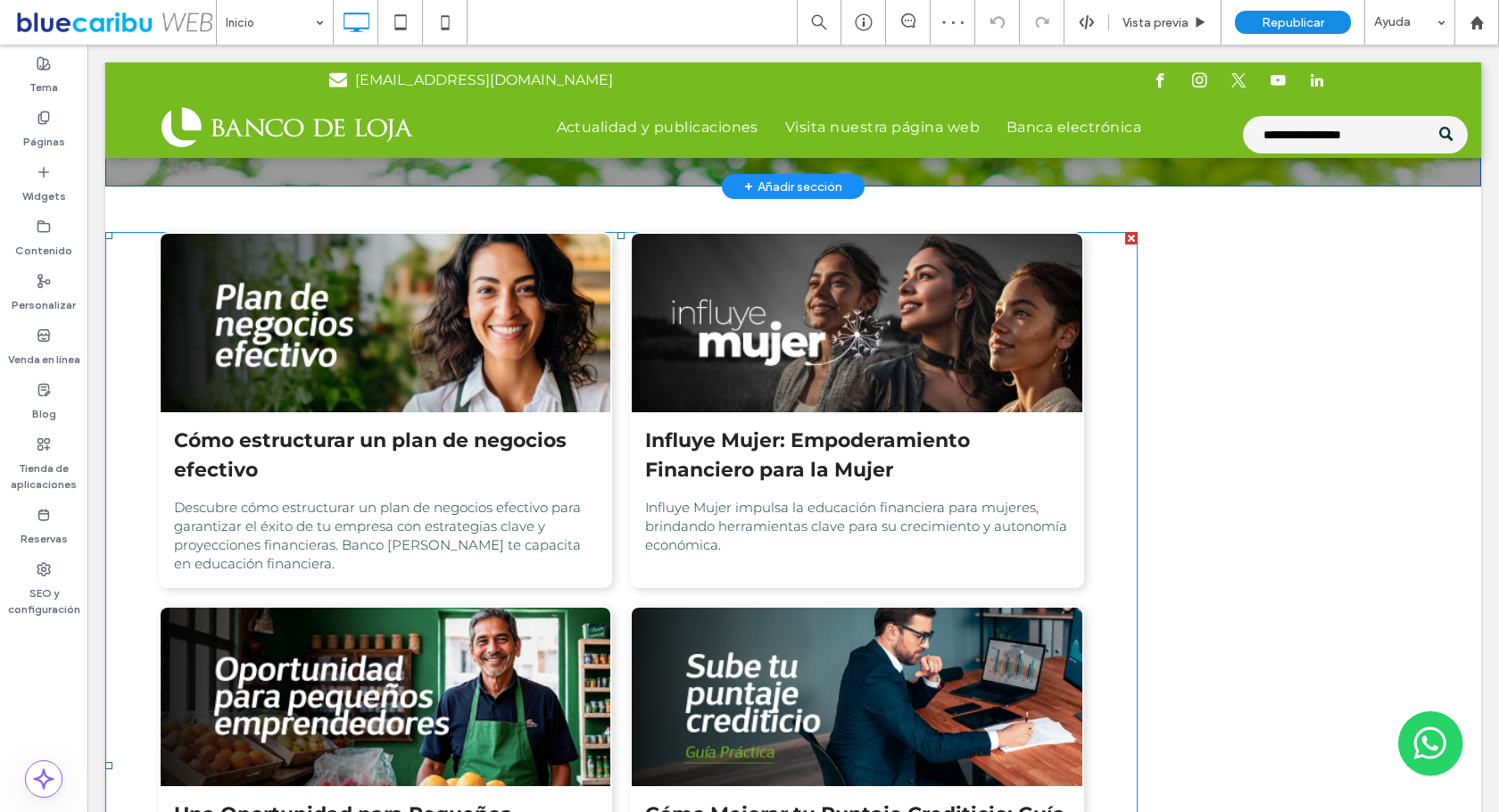
scroll to position [428, 0]
